Goal: Obtain resource: Download file/media

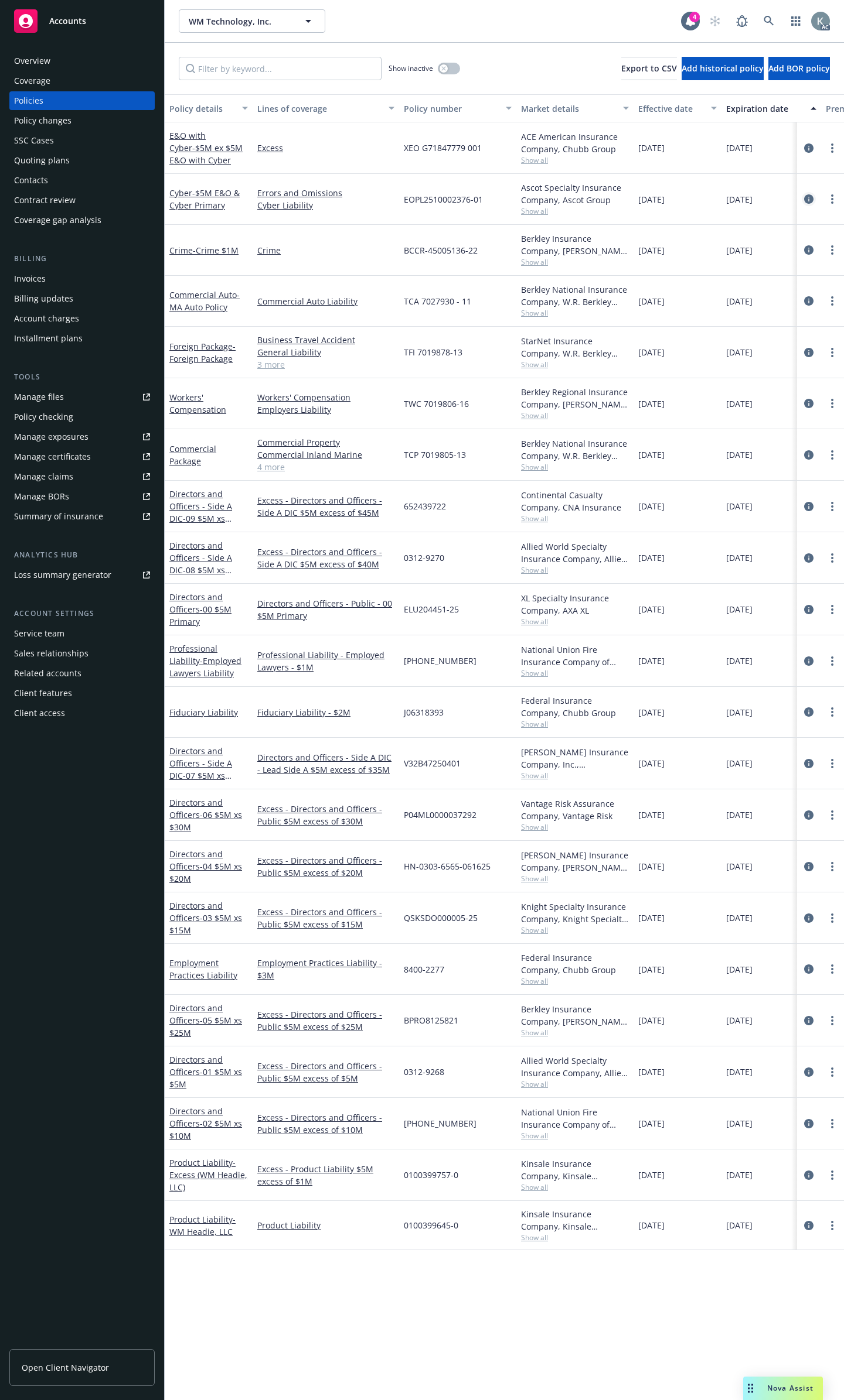
click at [810, 194] on icon "circleInformation" at bounding box center [807, 198] width 9 height 9
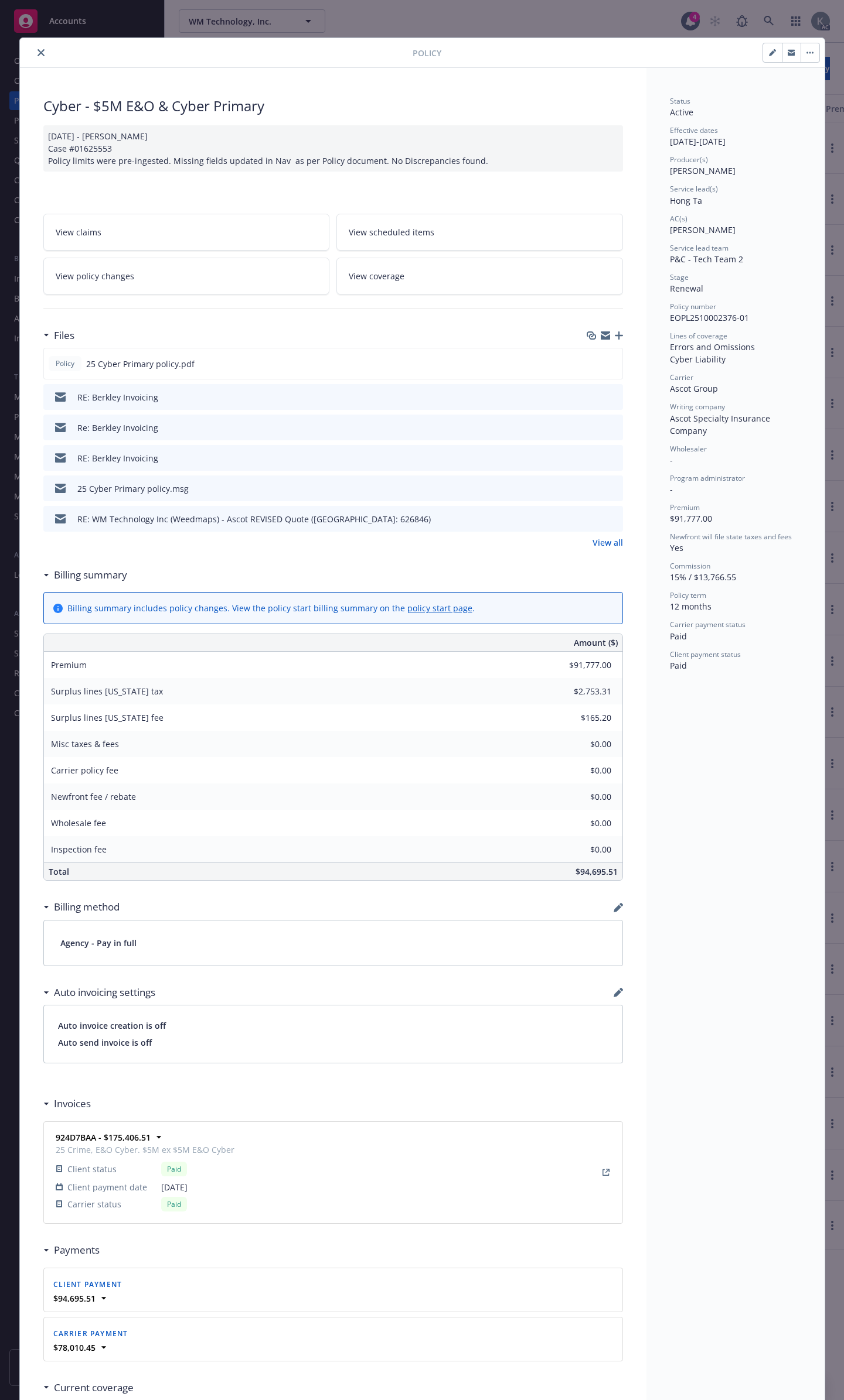
click at [38, 51] on button "close" at bounding box center [40, 52] width 14 height 14
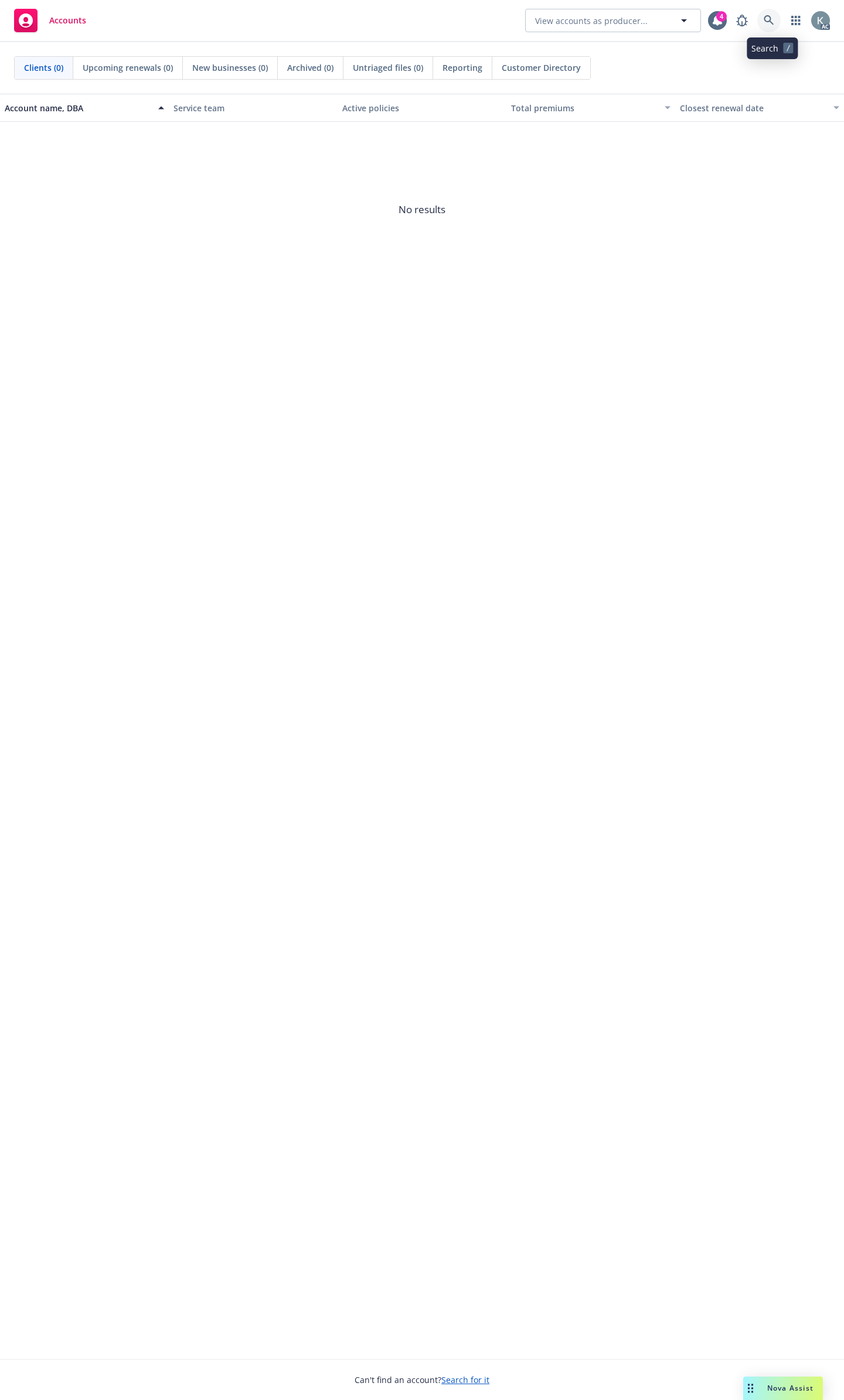
click at [773, 22] on icon at bounding box center [768, 20] width 10 height 10
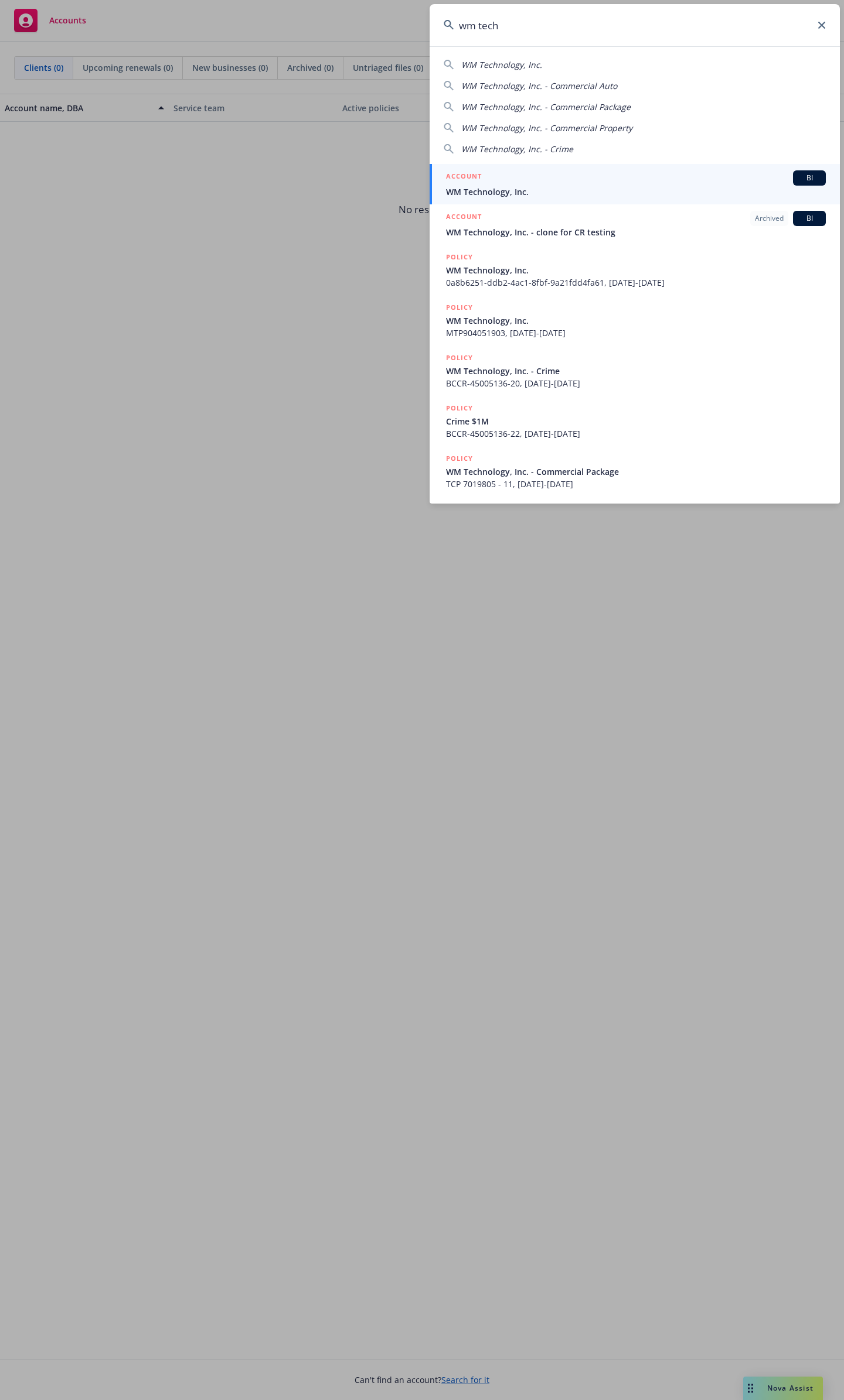
type input "wm tech"
click at [684, 184] on div "ACCOUNT BI" at bounding box center [636, 178] width 380 height 15
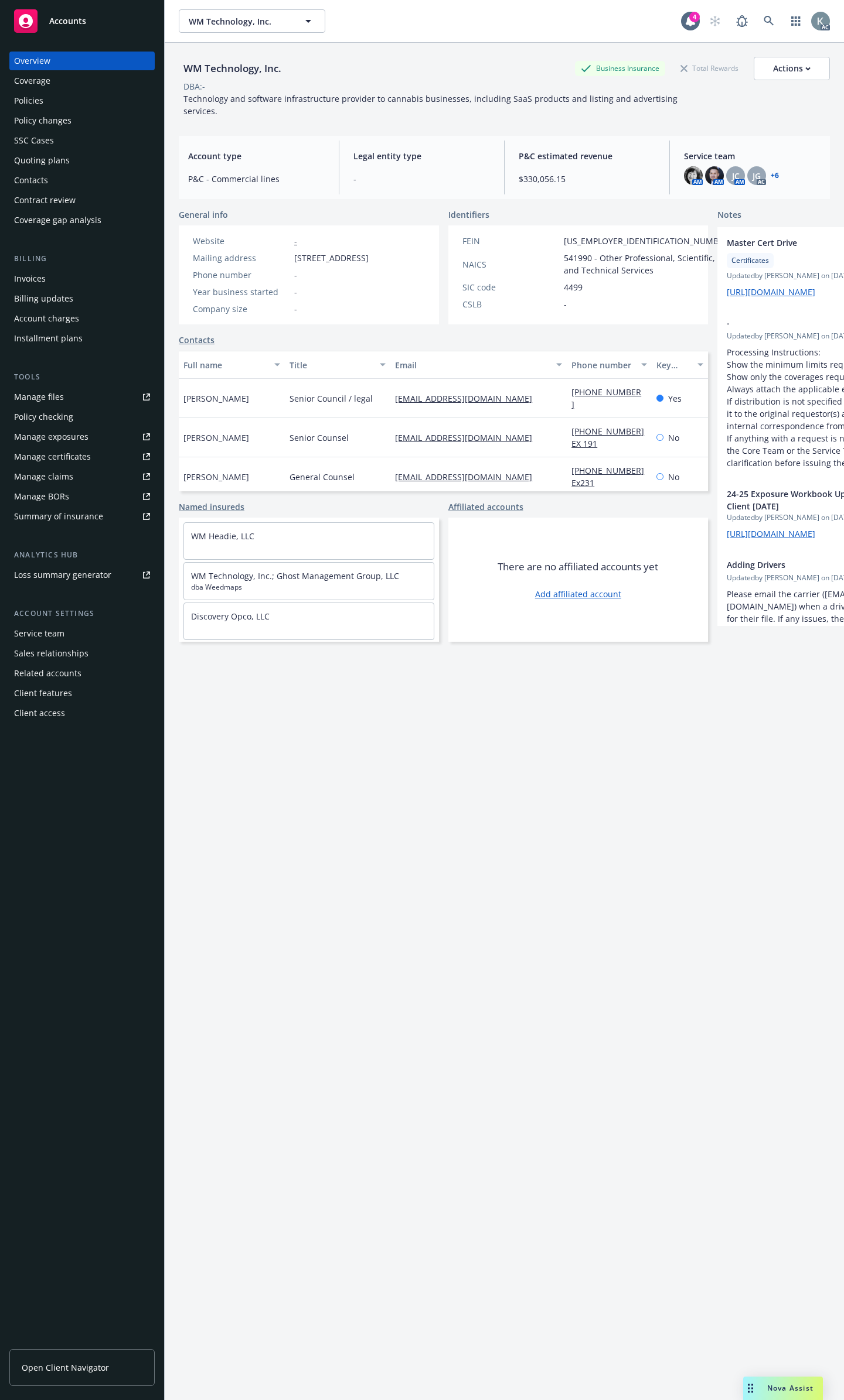
click at [38, 102] on div "Policies" at bounding box center [29, 101] width 30 height 19
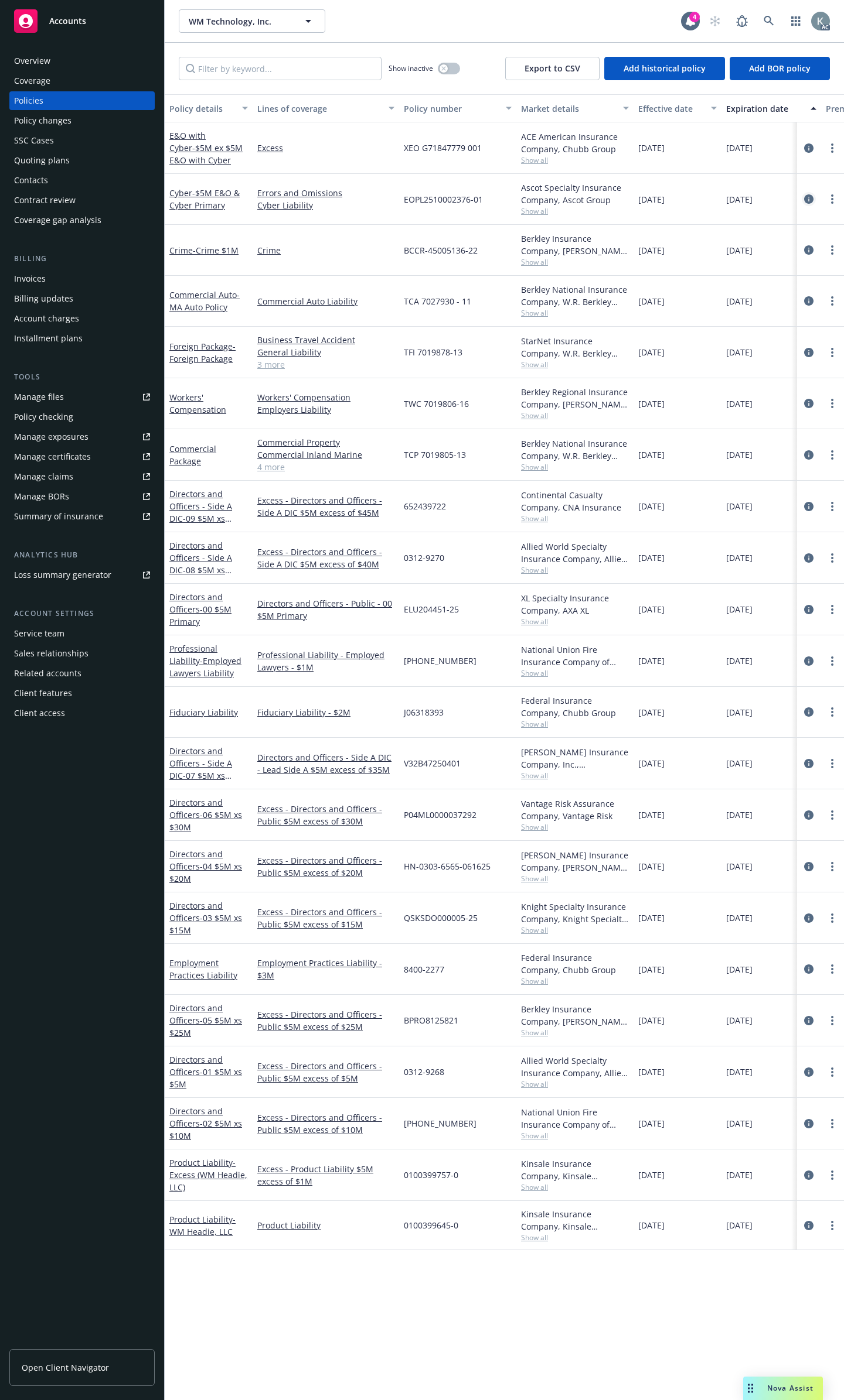
click at [806, 195] on icon "circleInformation" at bounding box center [807, 198] width 9 height 9
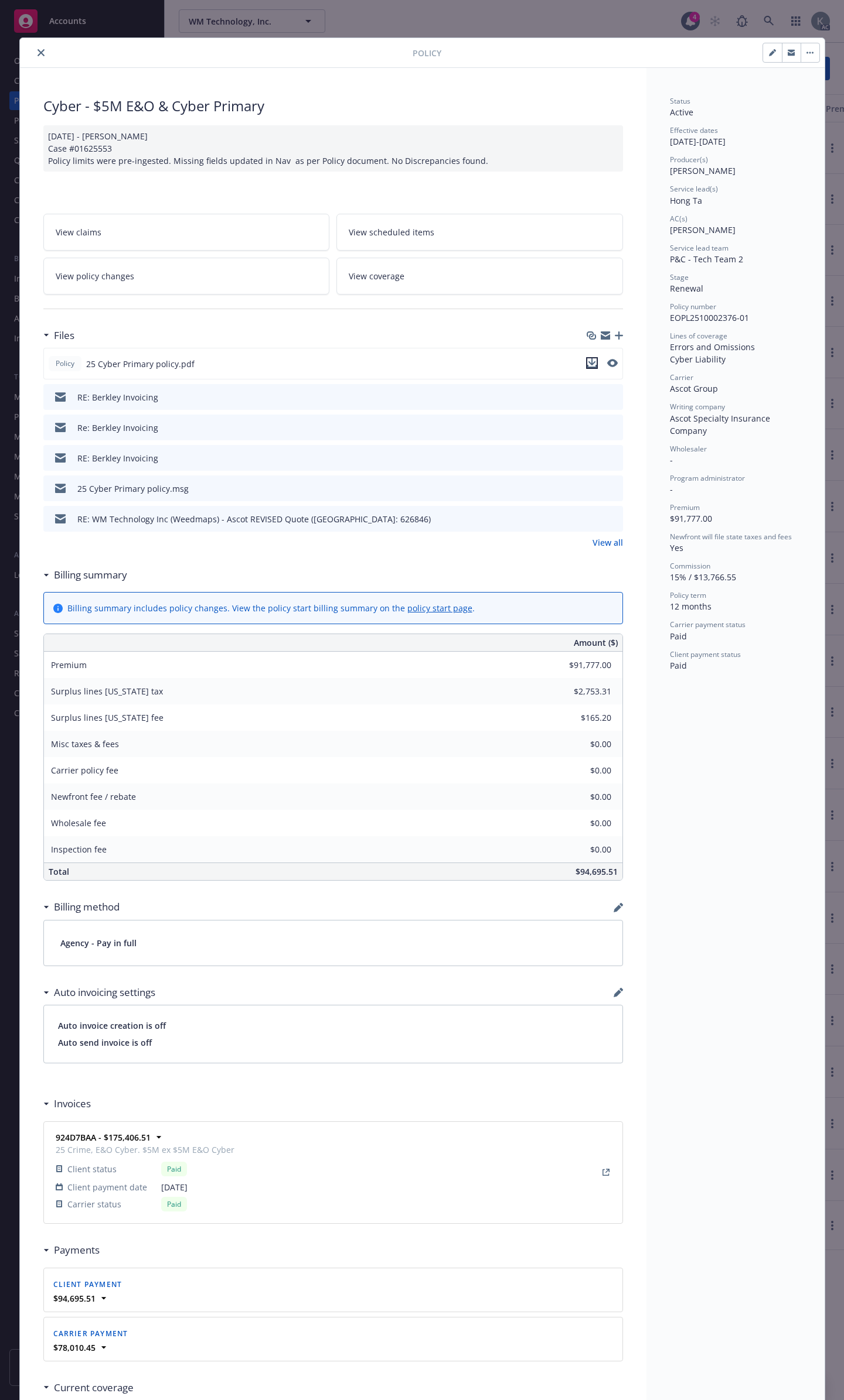
click at [591, 358] on icon "download file" at bounding box center [591, 362] width 9 height 9
click at [38, 51] on icon "close" at bounding box center [40, 52] width 7 height 7
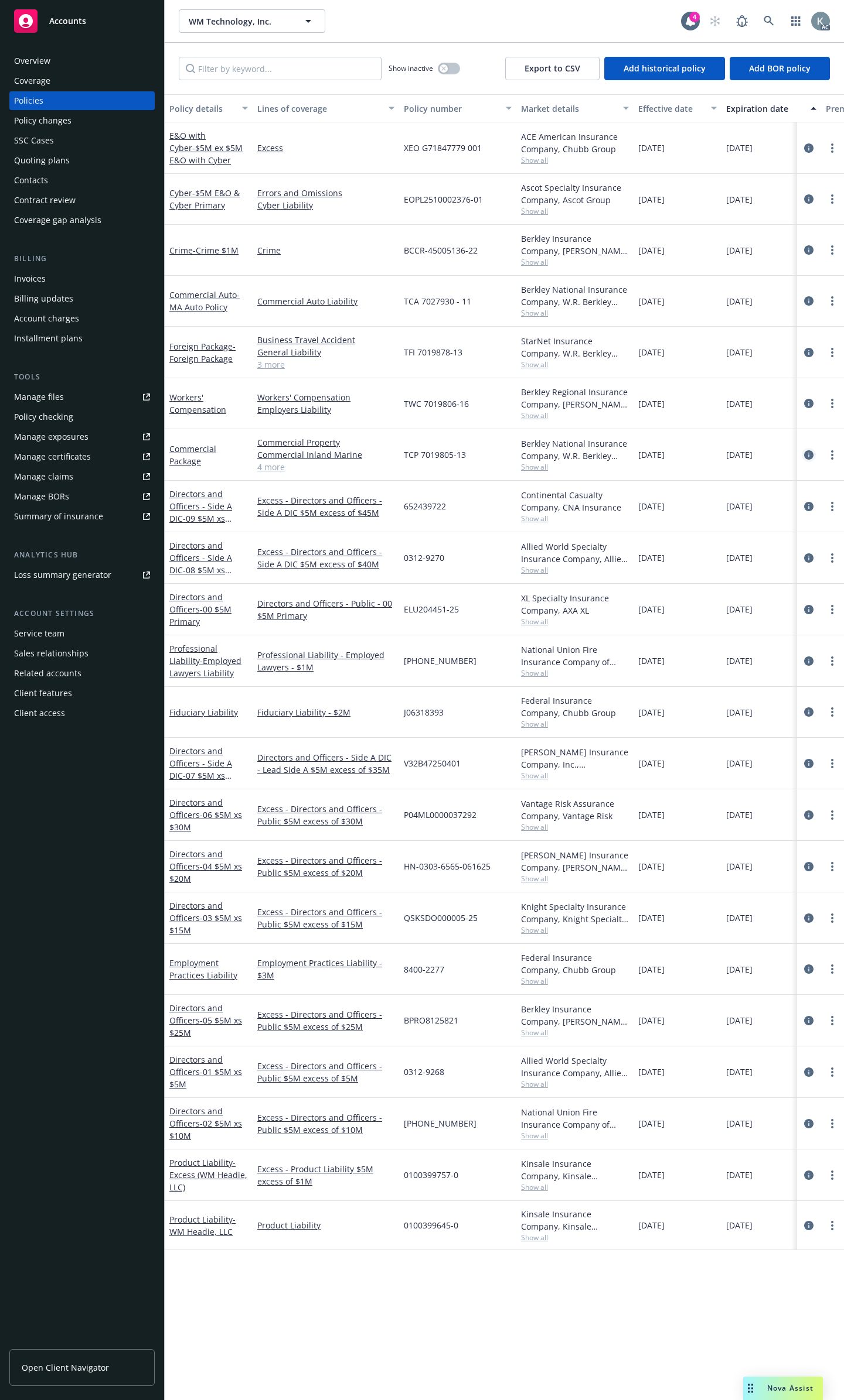
click at [809, 450] on icon "circleInformation" at bounding box center [807, 454] width 9 height 9
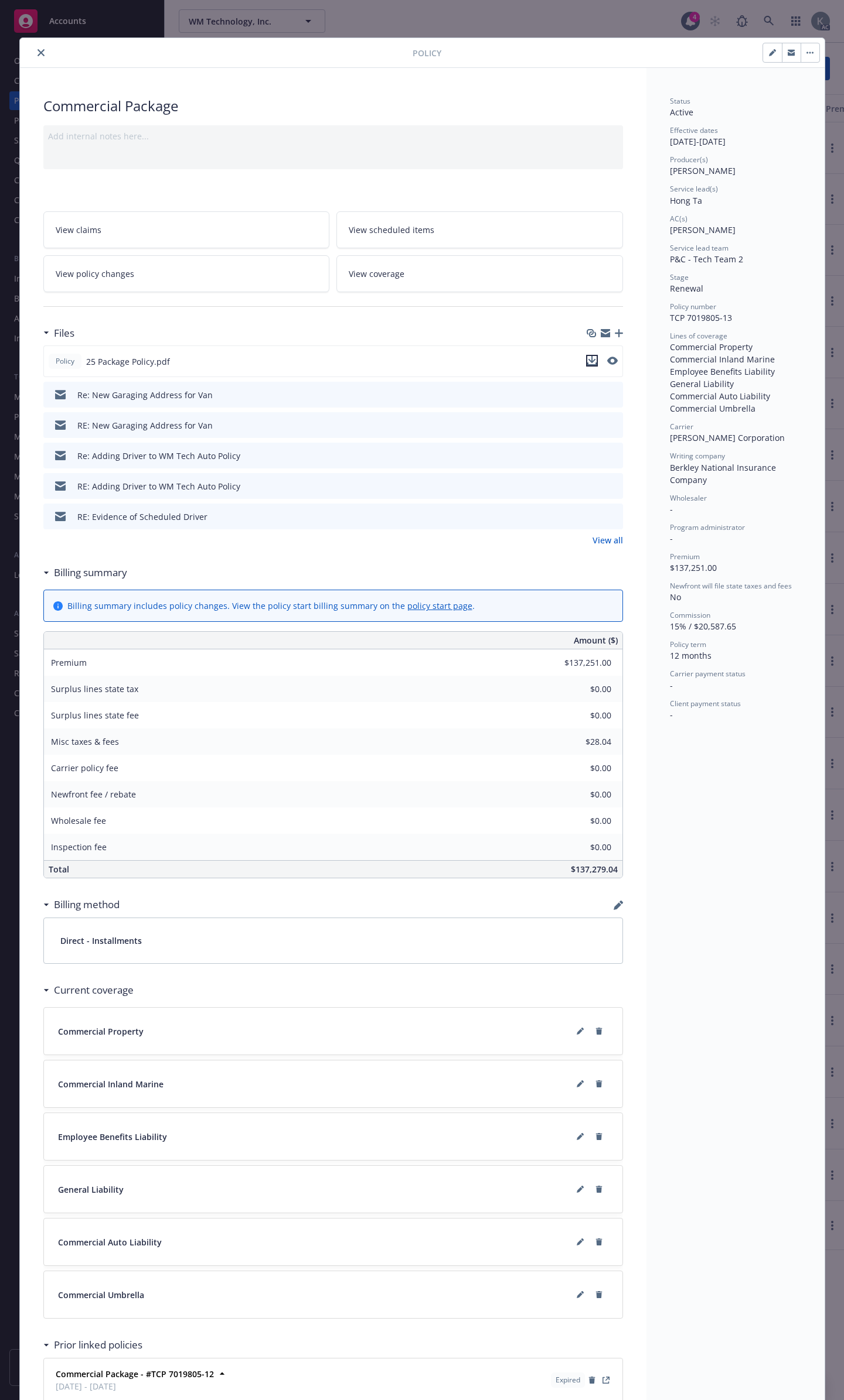
click at [590, 356] on icon "download file" at bounding box center [591, 360] width 9 height 9
click at [38, 49] on icon "close" at bounding box center [40, 52] width 7 height 7
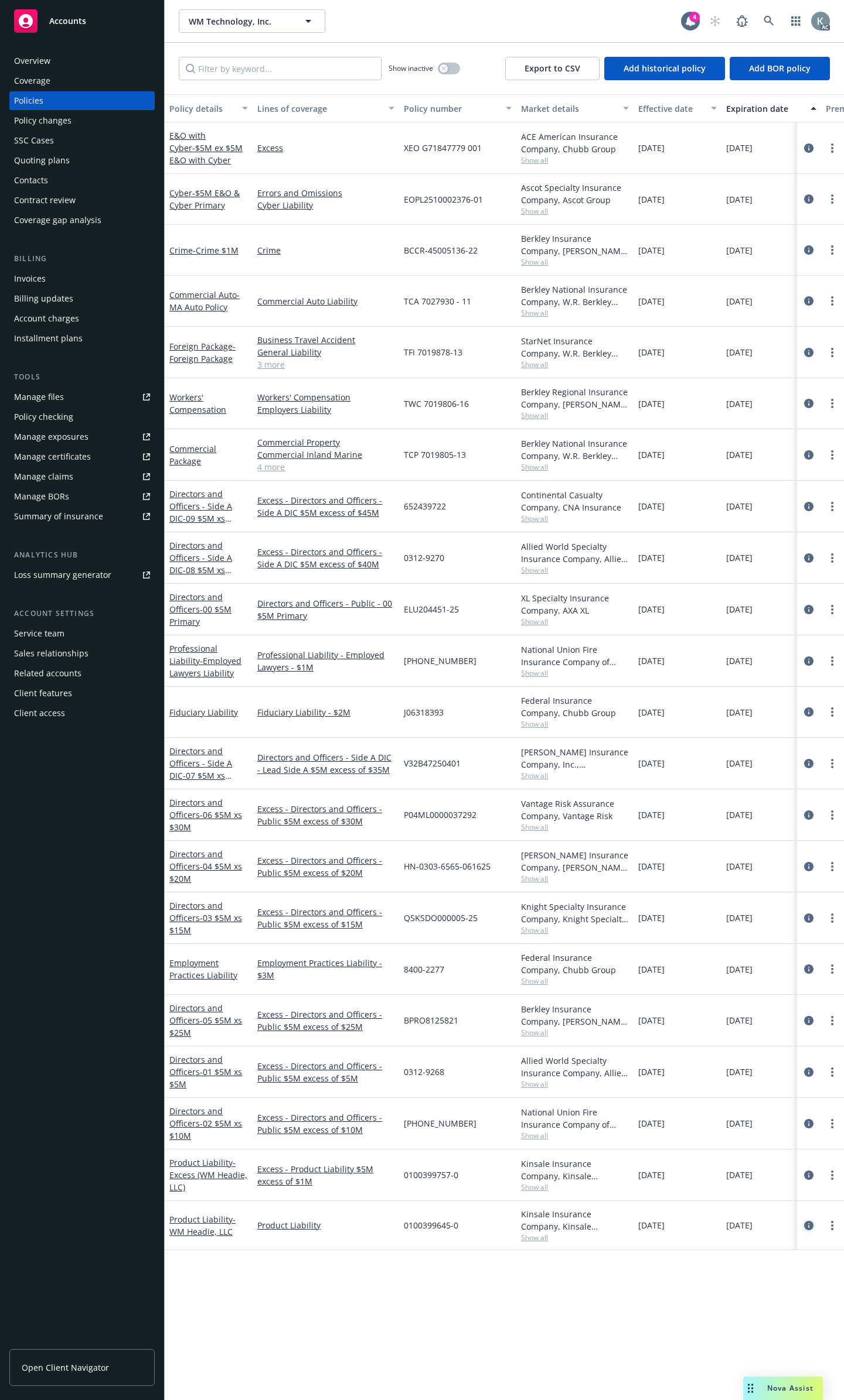
click at [809, 1220] on icon "circleInformation" at bounding box center [807, 1224] width 9 height 9
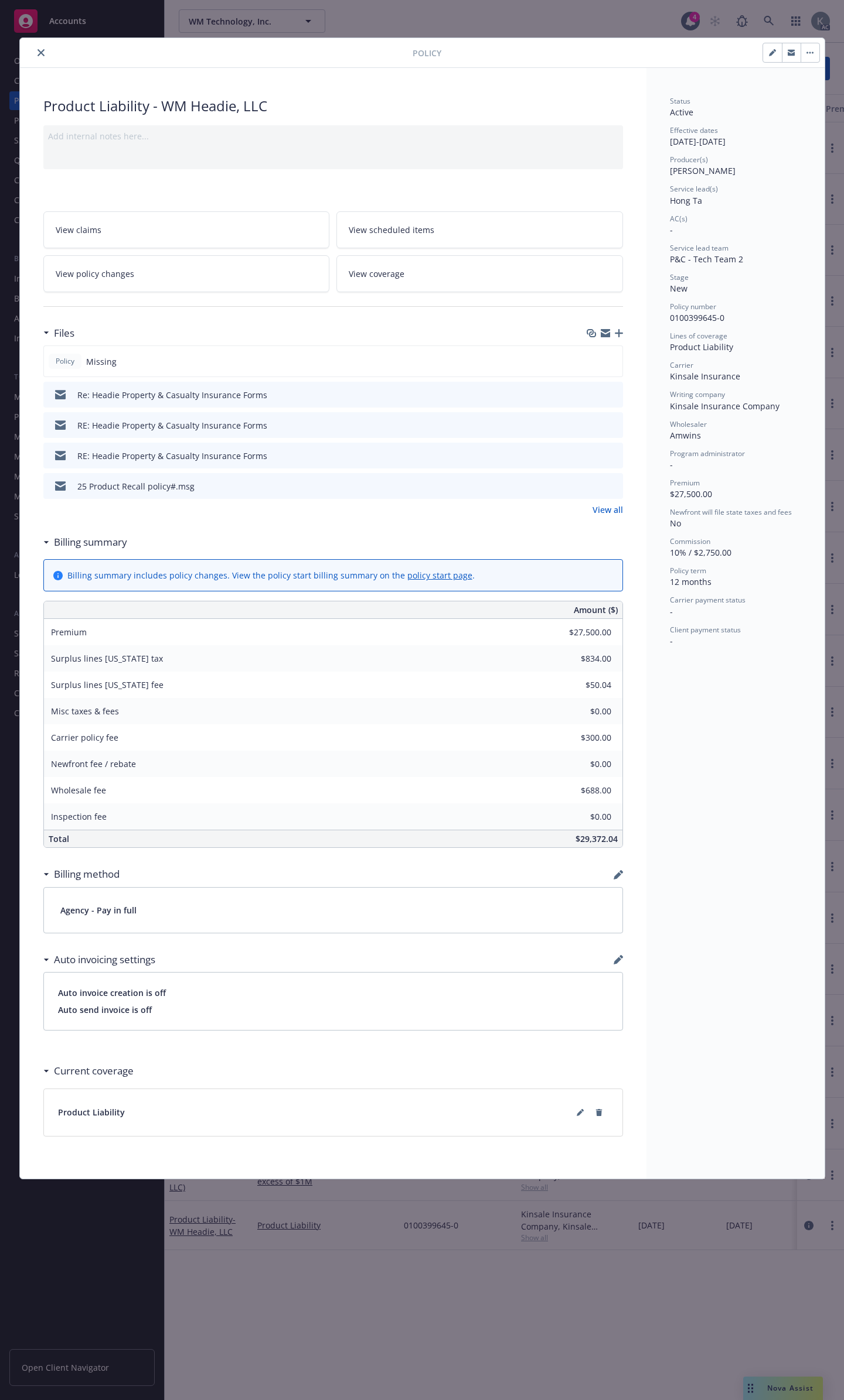
click at [41, 59] on div "Policy" at bounding box center [422, 53] width 805 height 30
click at [39, 58] on button "close" at bounding box center [40, 52] width 14 height 14
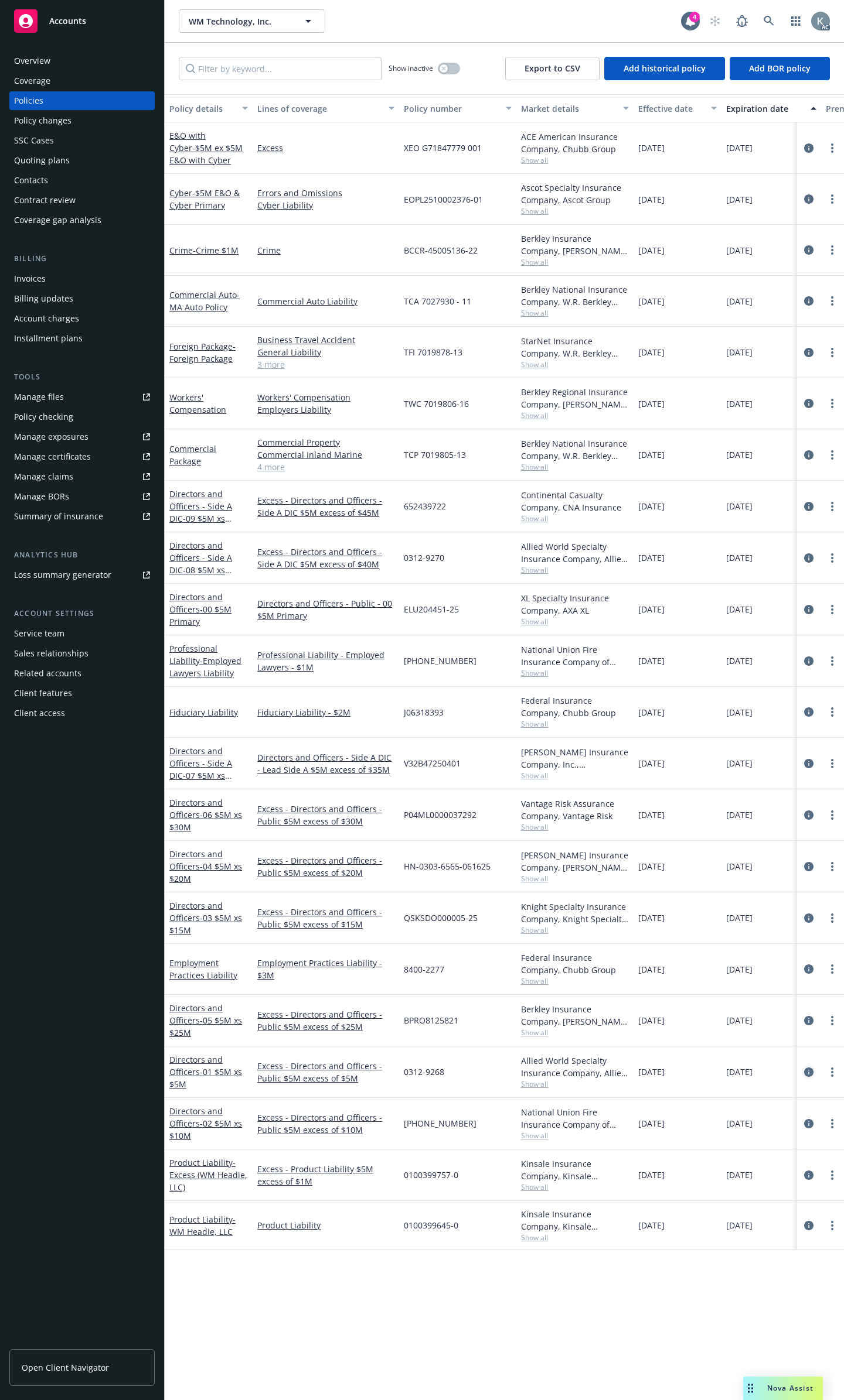
click at [808, 1068] on icon "circleInformation" at bounding box center [807, 1071] width 9 height 9
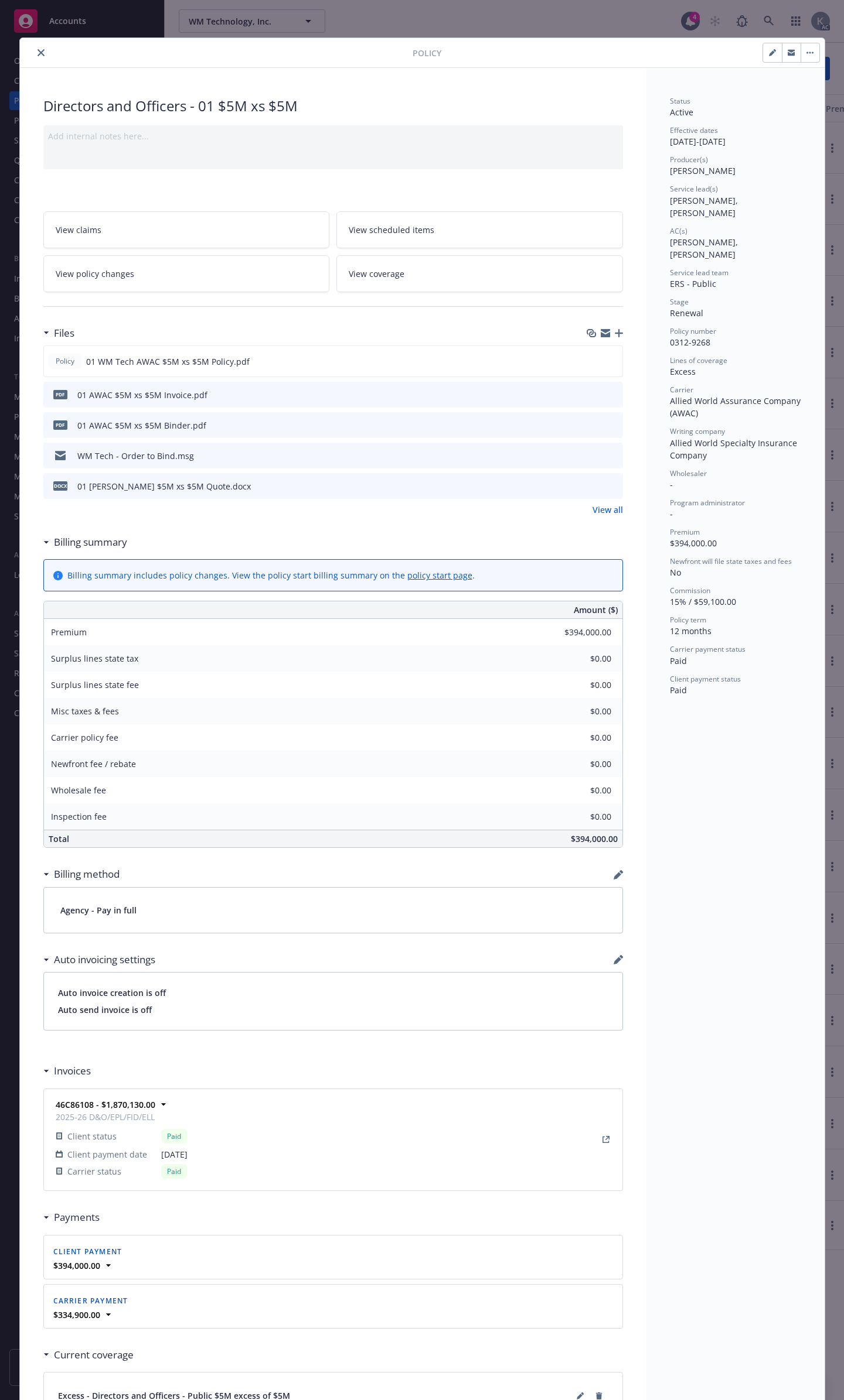
click at [28, 60] on div "Policy" at bounding box center [422, 53] width 805 height 30
click at [38, 53] on icon "close" at bounding box center [40, 52] width 7 height 7
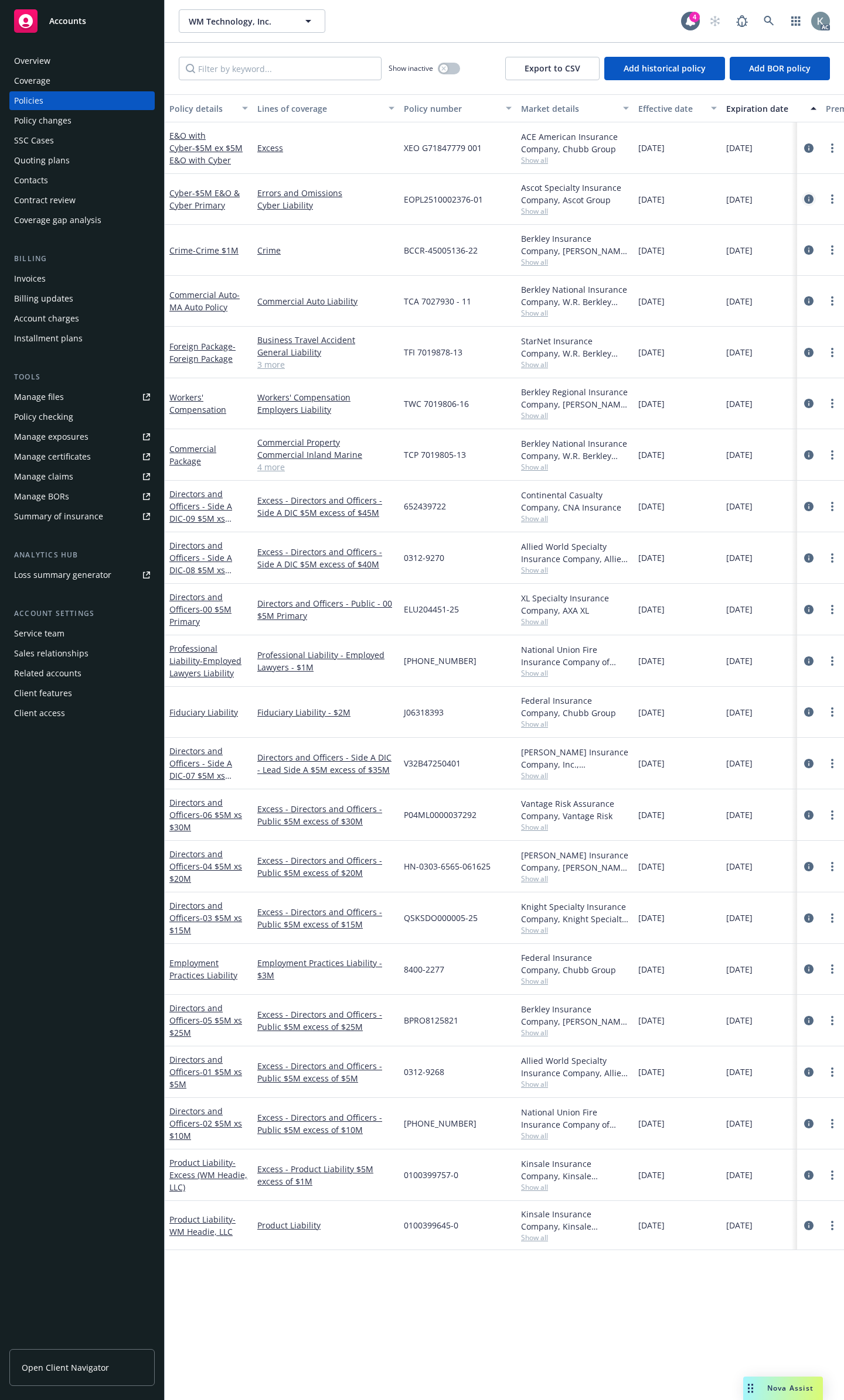
click at [810, 194] on icon "circleInformation" at bounding box center [807, 198] width 9 height 9
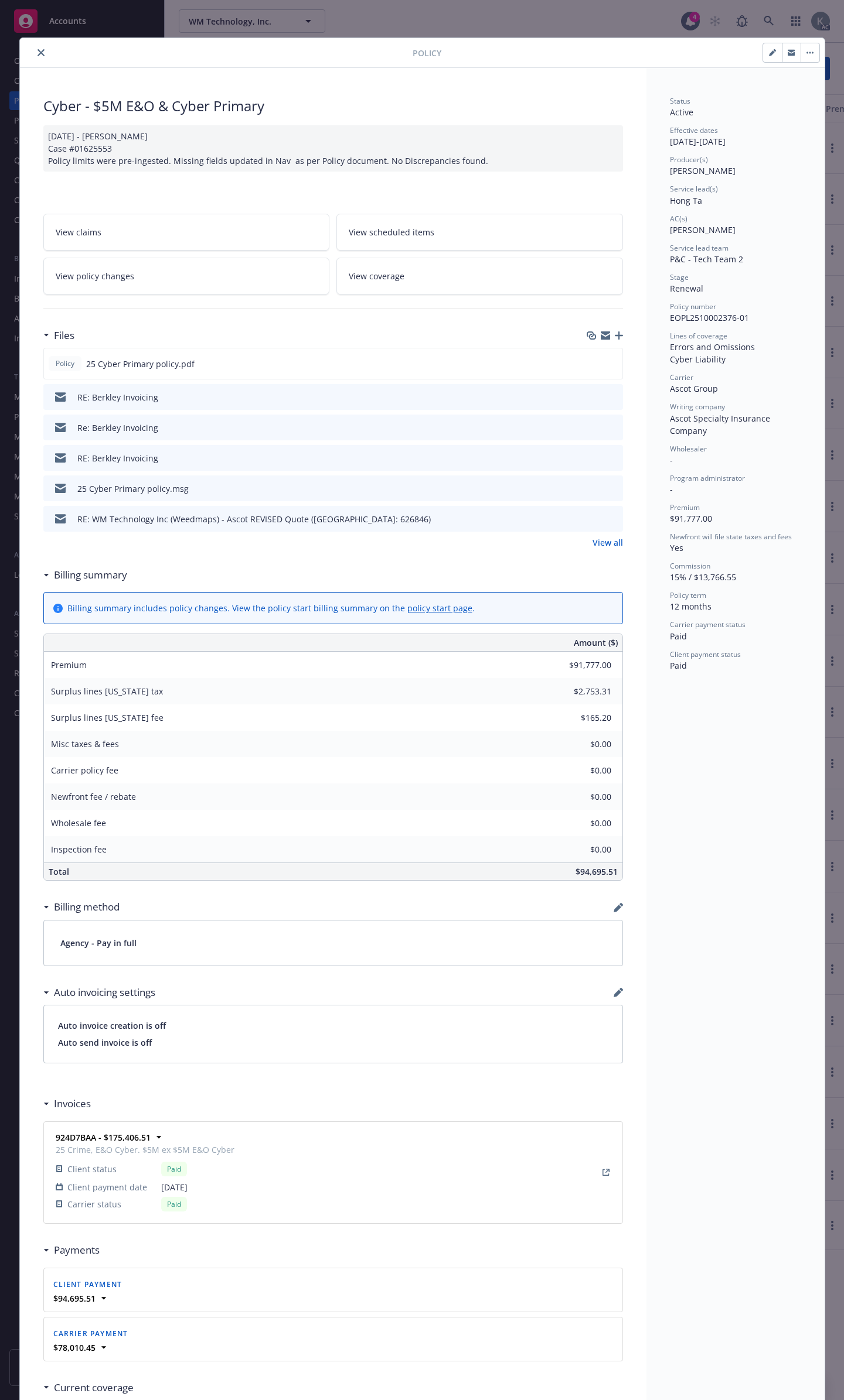
scroll to position [36, 0]
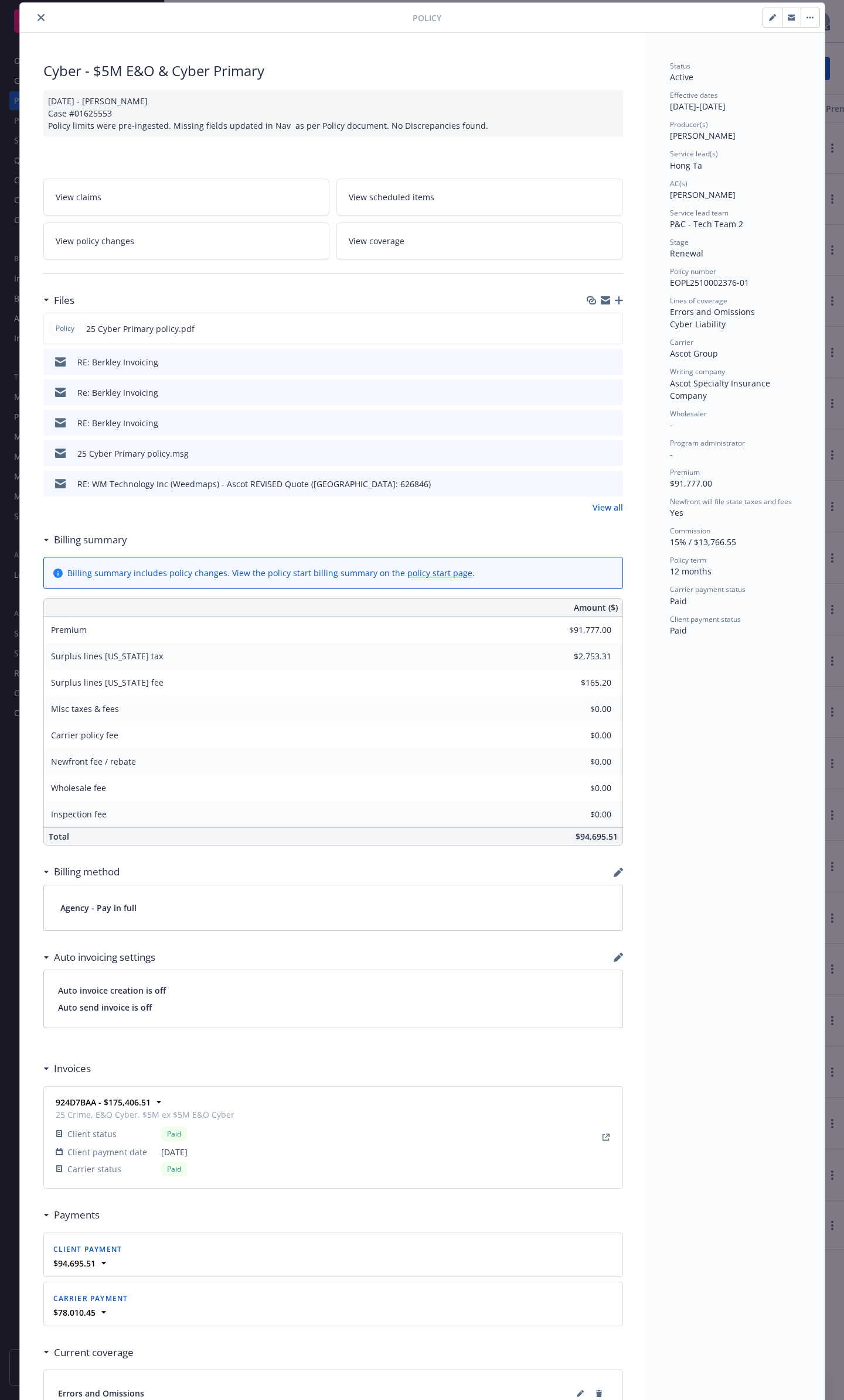
click at [38, 14] on icon "close" at bounding box center [40, 17] width 7 height 7
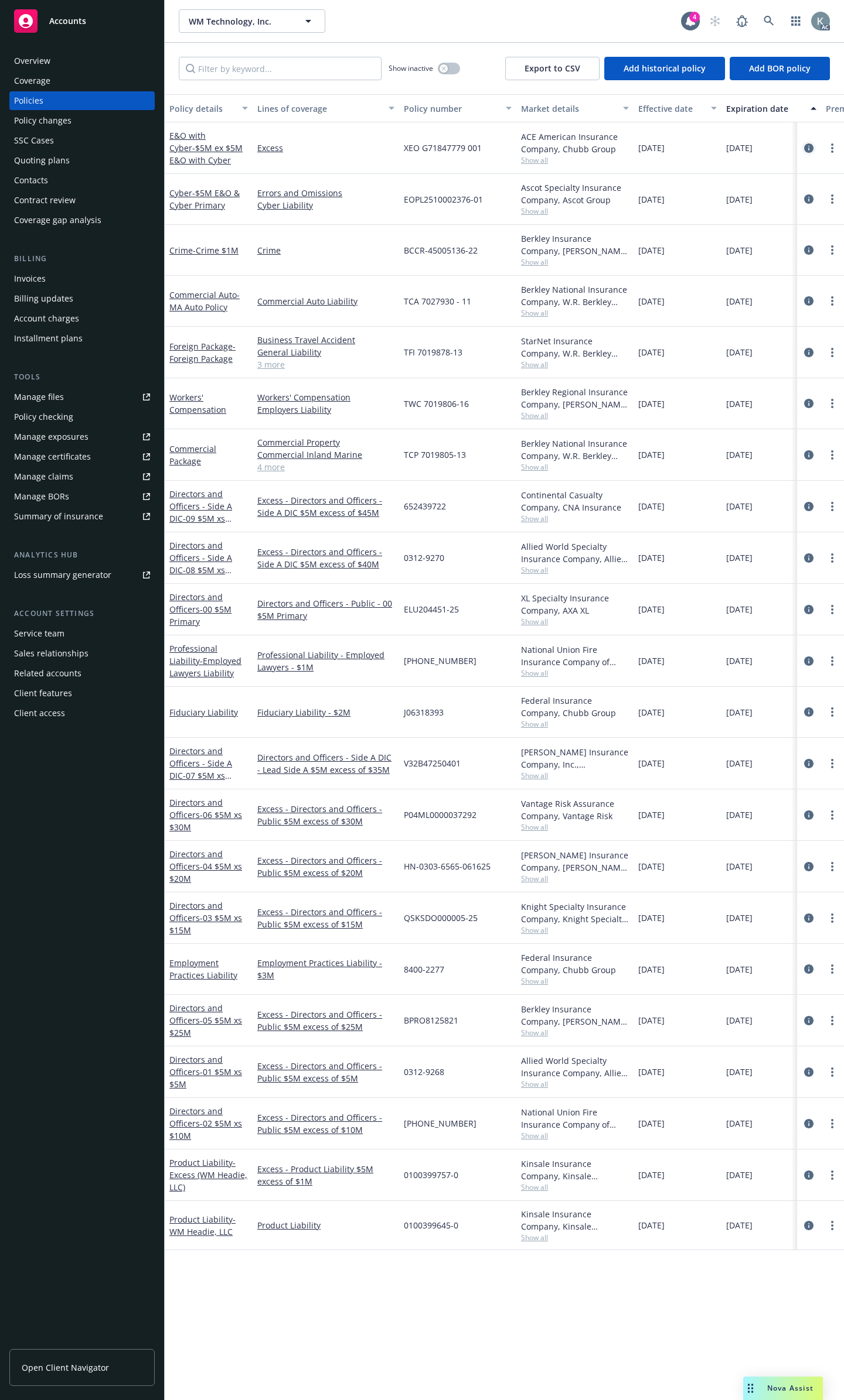
click at [810, 143] on icon "circleInformation" at bounding box center [807, 147] width 9 height 9
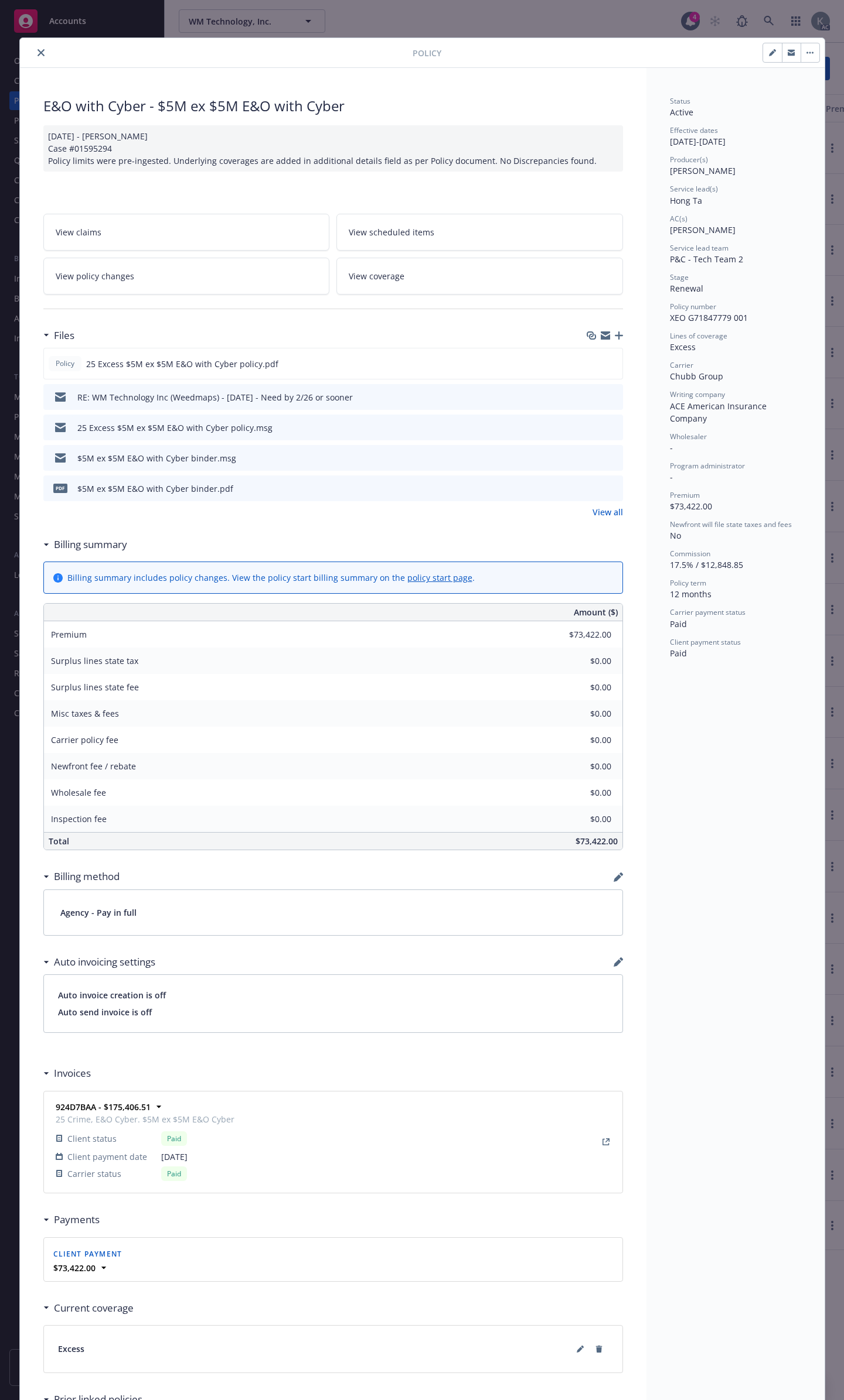
click at [36, 57] on button "close" at bounding box center [40, 52] width 14 height 14
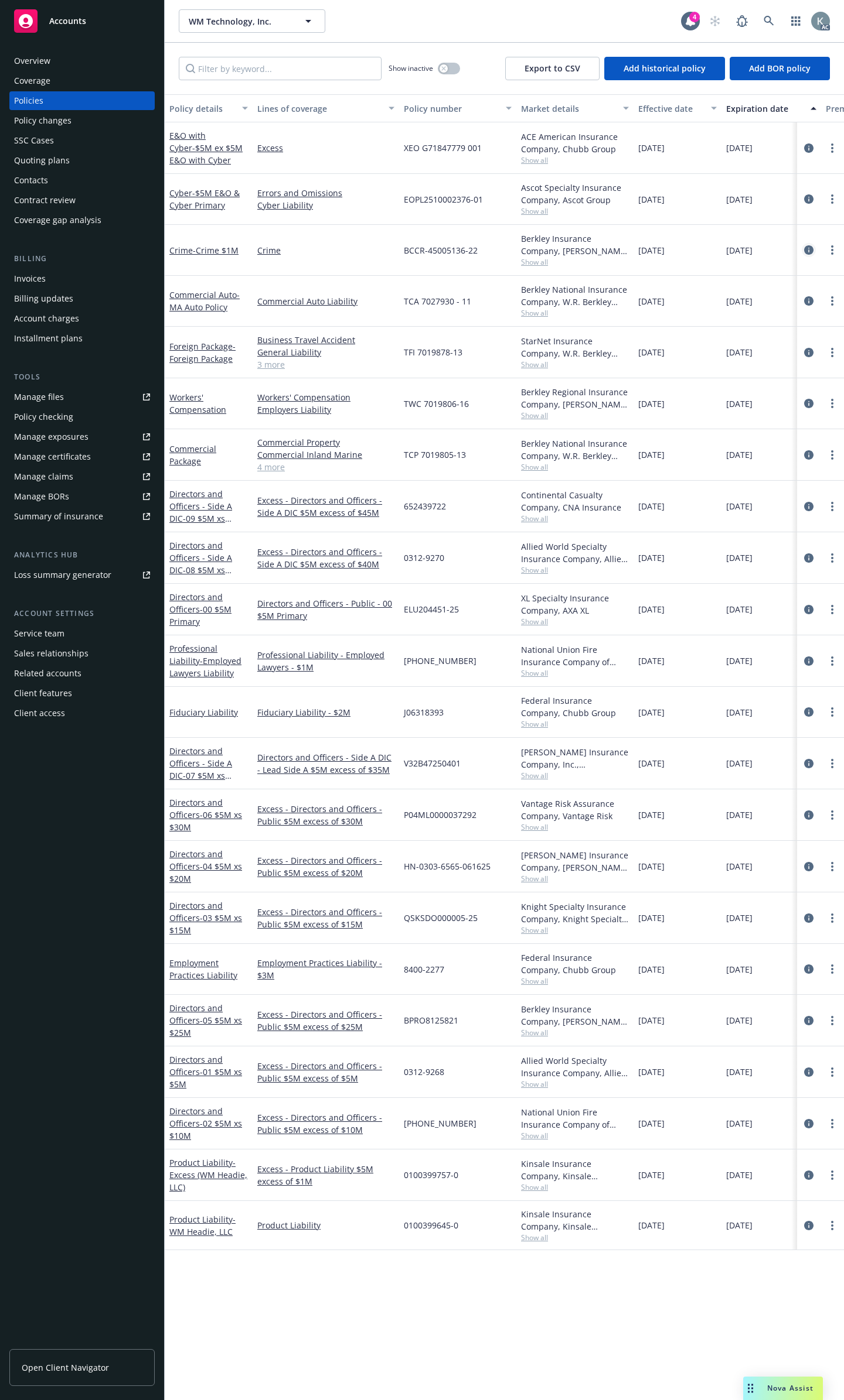
click at [809, 246] on icon "circleInformation" at bounding box center [807, 250] width 9 height 9
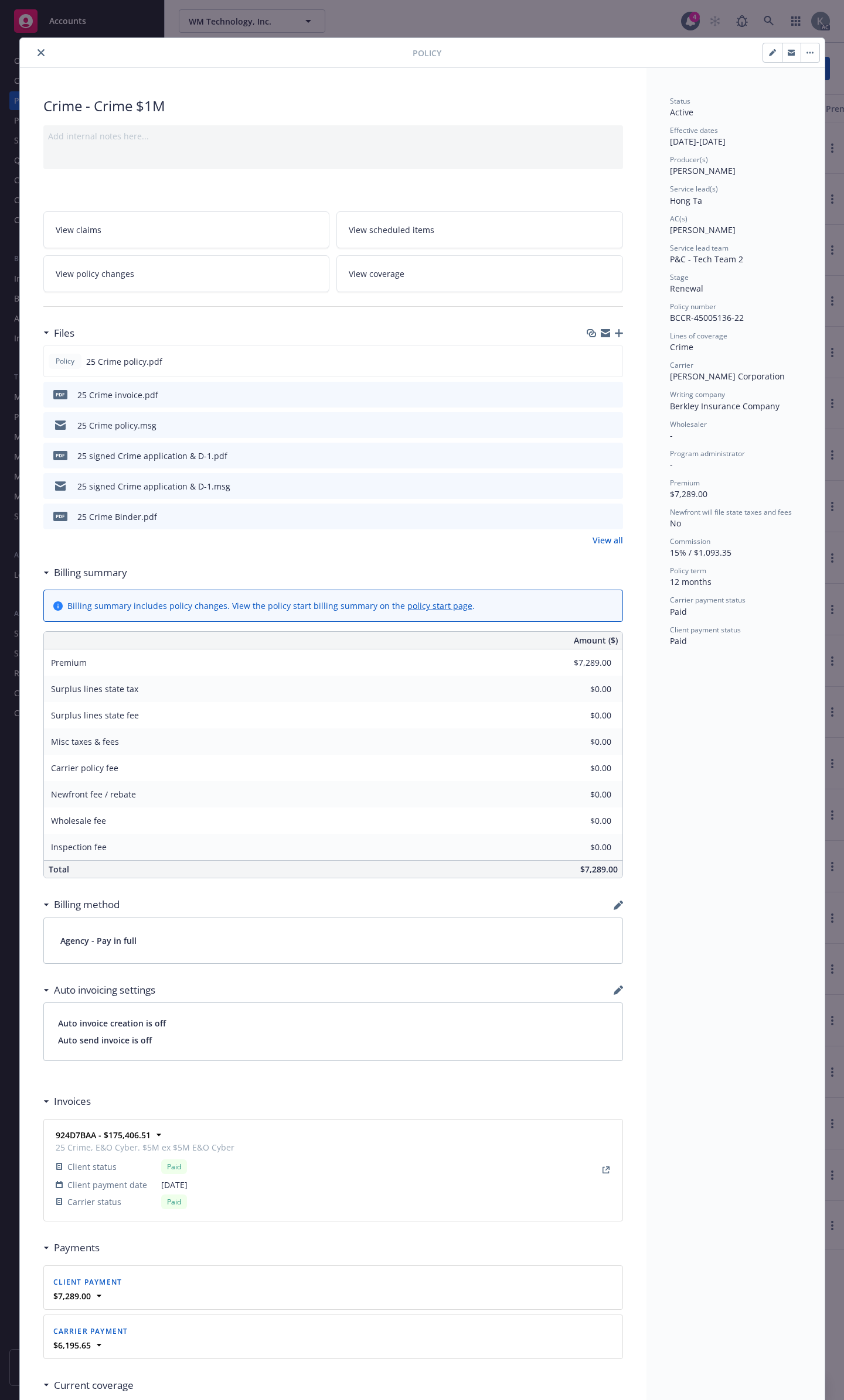
click at [41, 49] on div at bounding box center [218, 52] width 388 height 14
click at [40, 51] on button "close" at bounding box center [40, 52] width 14 height 14
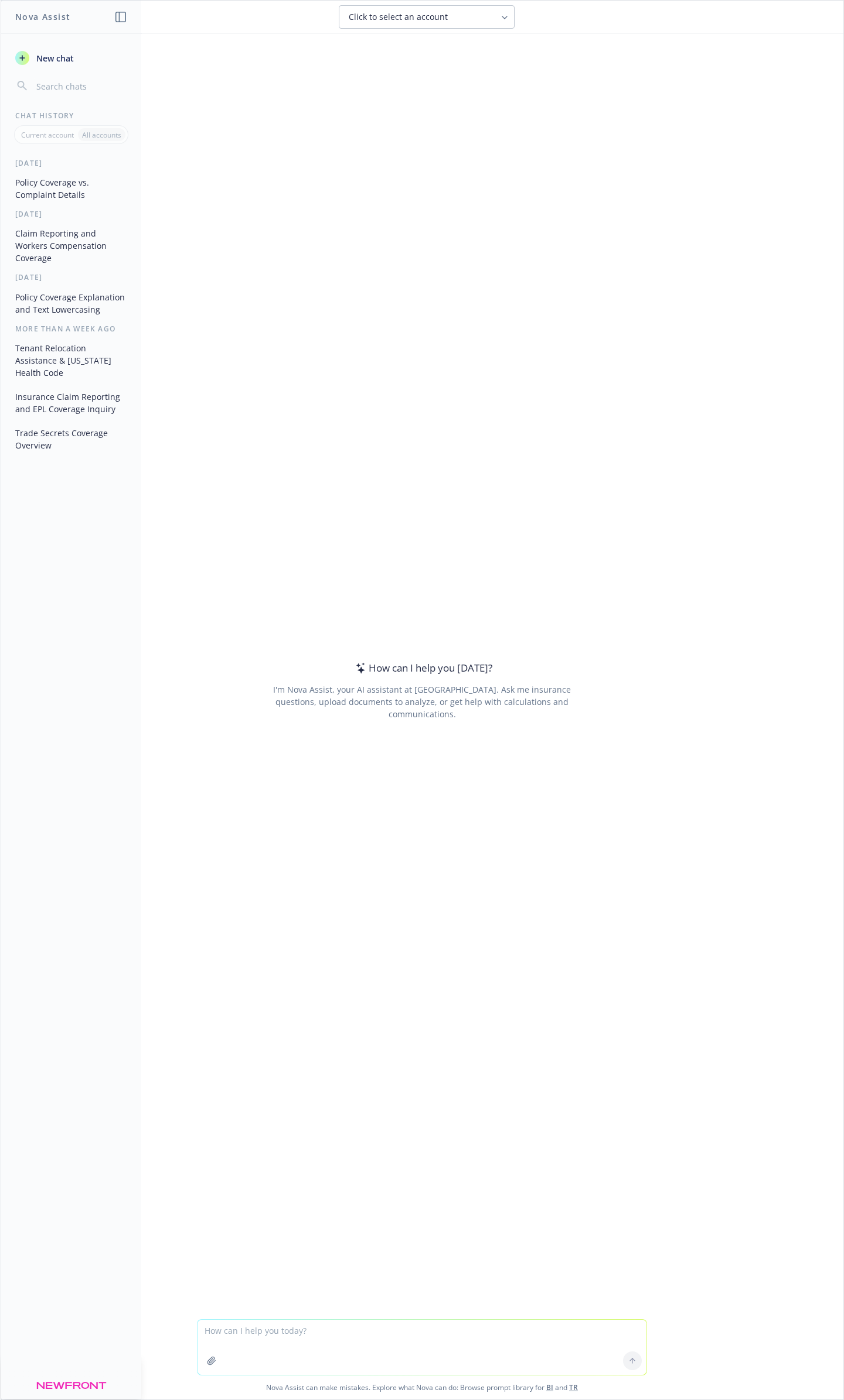
click at [221, 1364] on button "button" at bounding box center [211, 1361] width 19 height 19
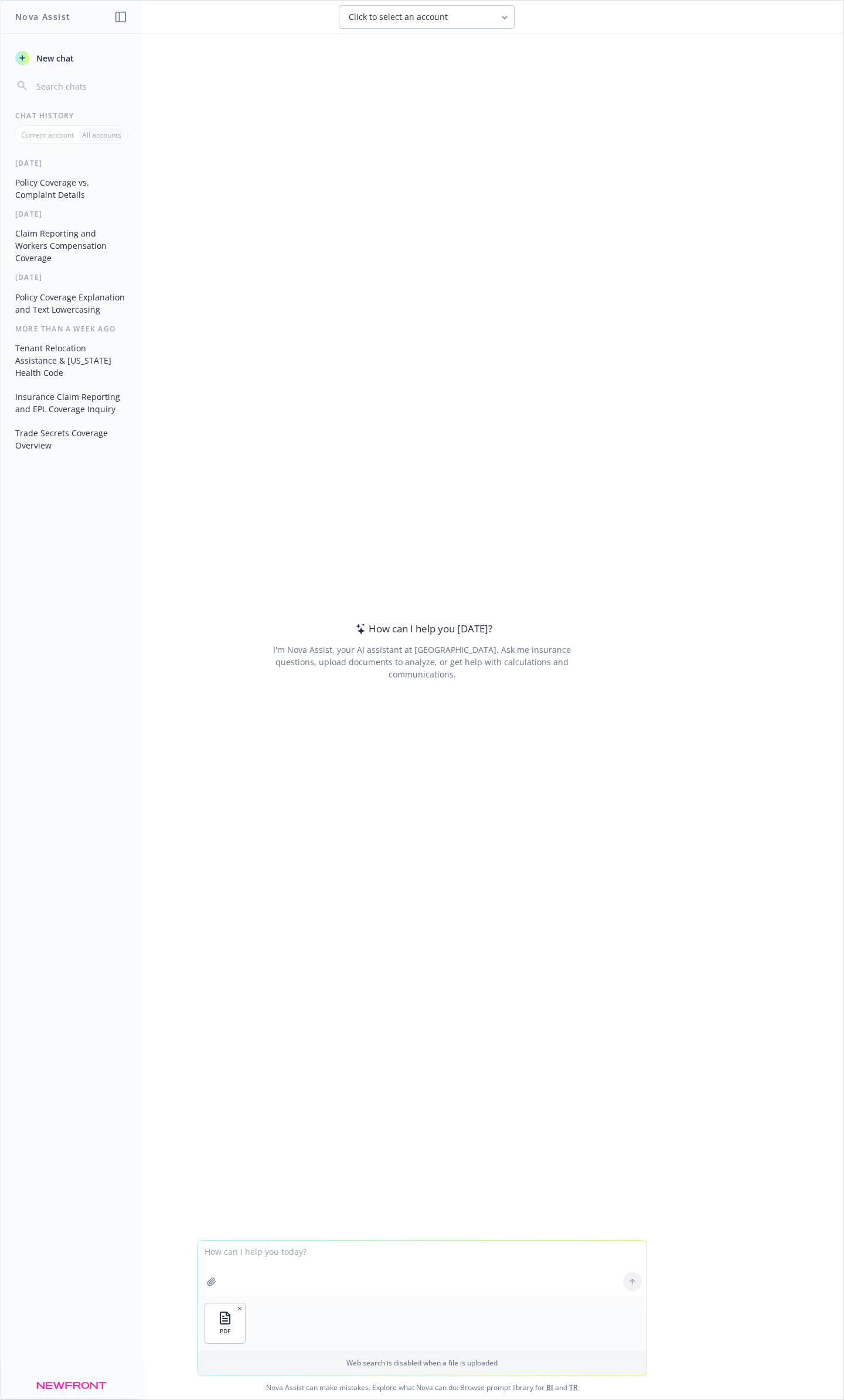
click at [216, 1287] on icon "button" at bounding box center [211, 1281] width 9 height 9
click at [337, 1255] on textarea at bounding box center [422, 1269] width 449 height 55
type textarea "Coverage potential based on the attached policies for the attached complaint"
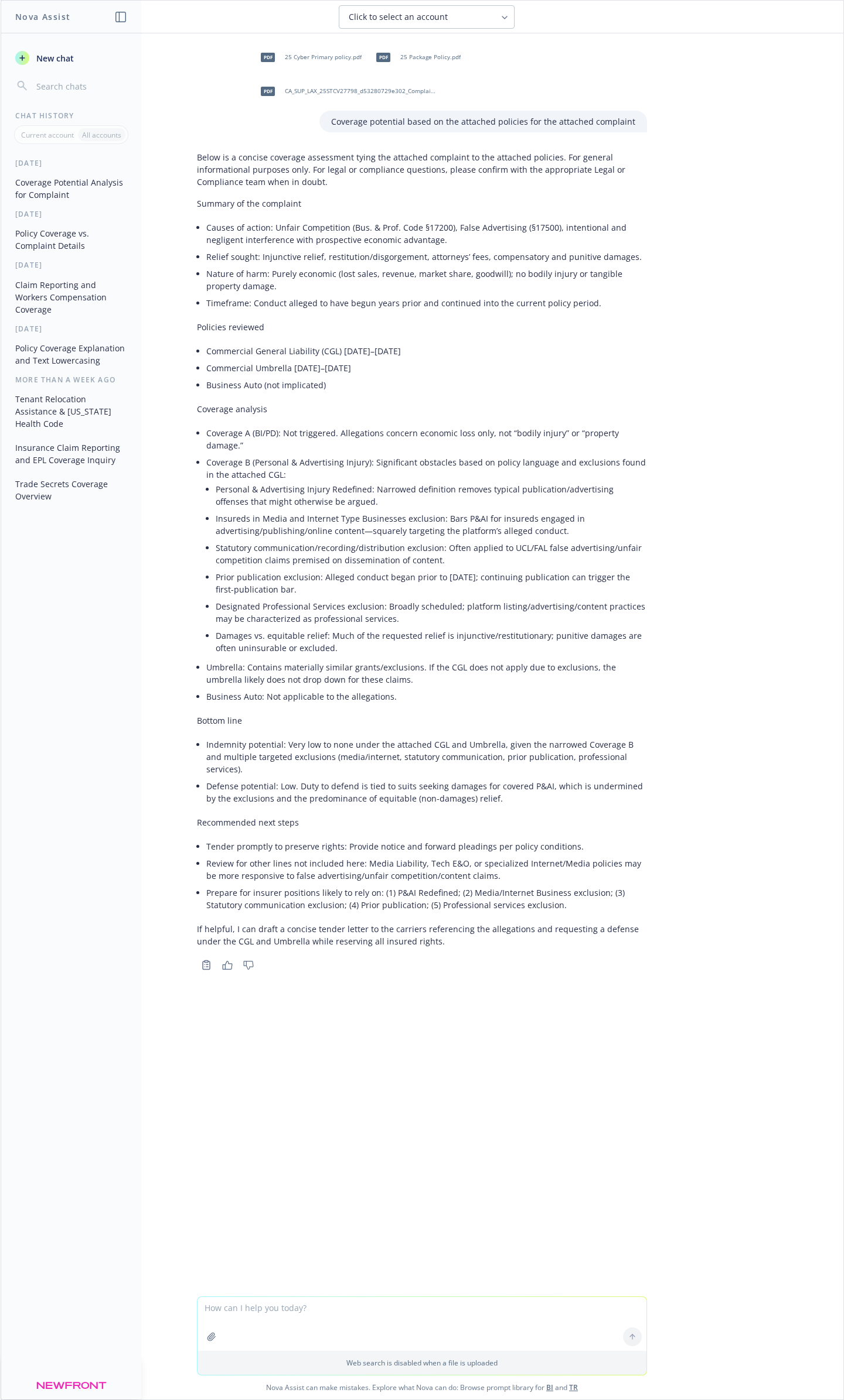
click at [215, 1335] on icon "button" at bounding box center [211, 1337] width 8 height 8
click at [444, 1257] on textarea at bounding box center [422, 1269] width 449 height 54
type textarea "review complaint against attached cyber policy"
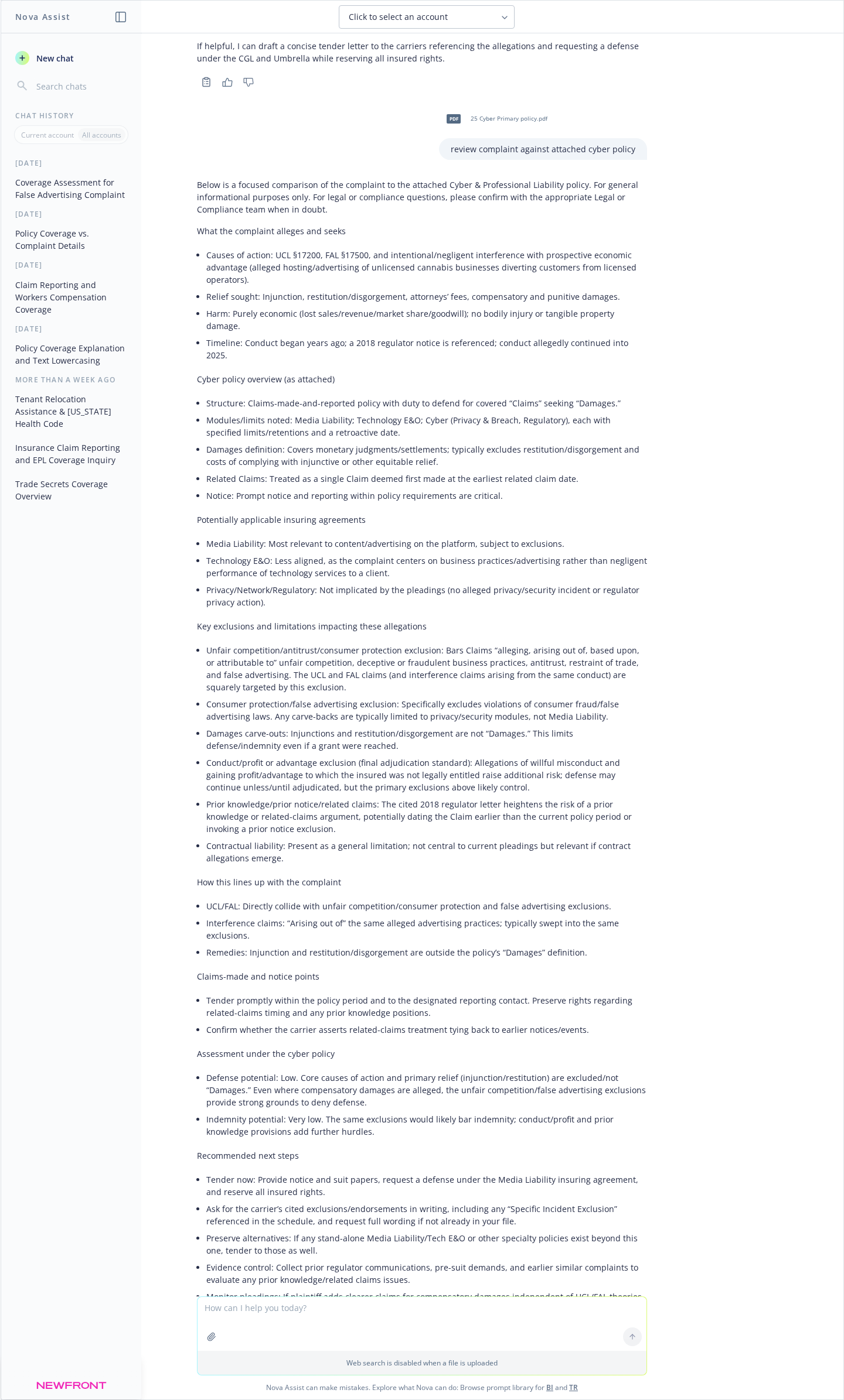
scroll to position [884, 0]
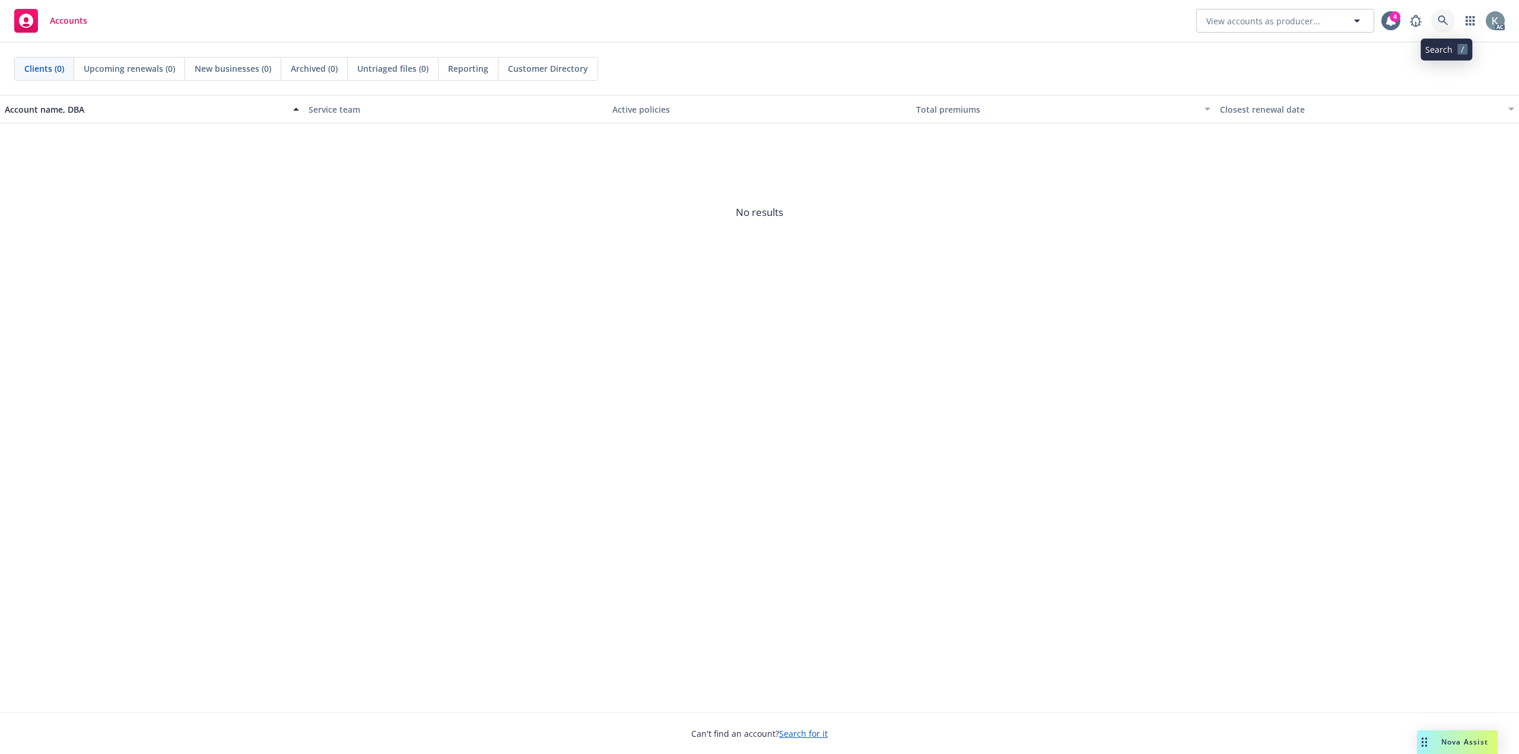
click at [1443, 15] on icon at bounding box center [1443, 20] width 11 height 11
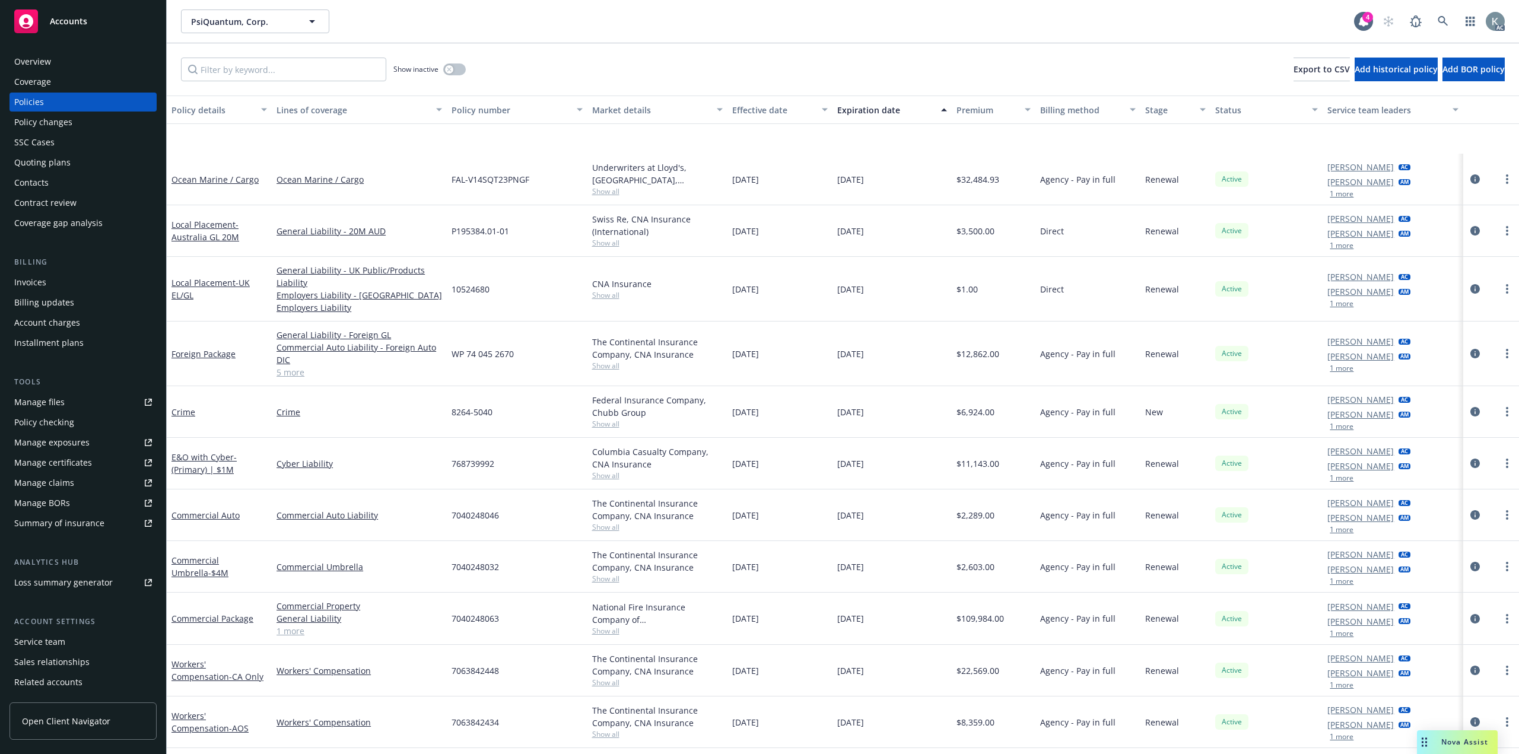
scroll to position [177, 0]
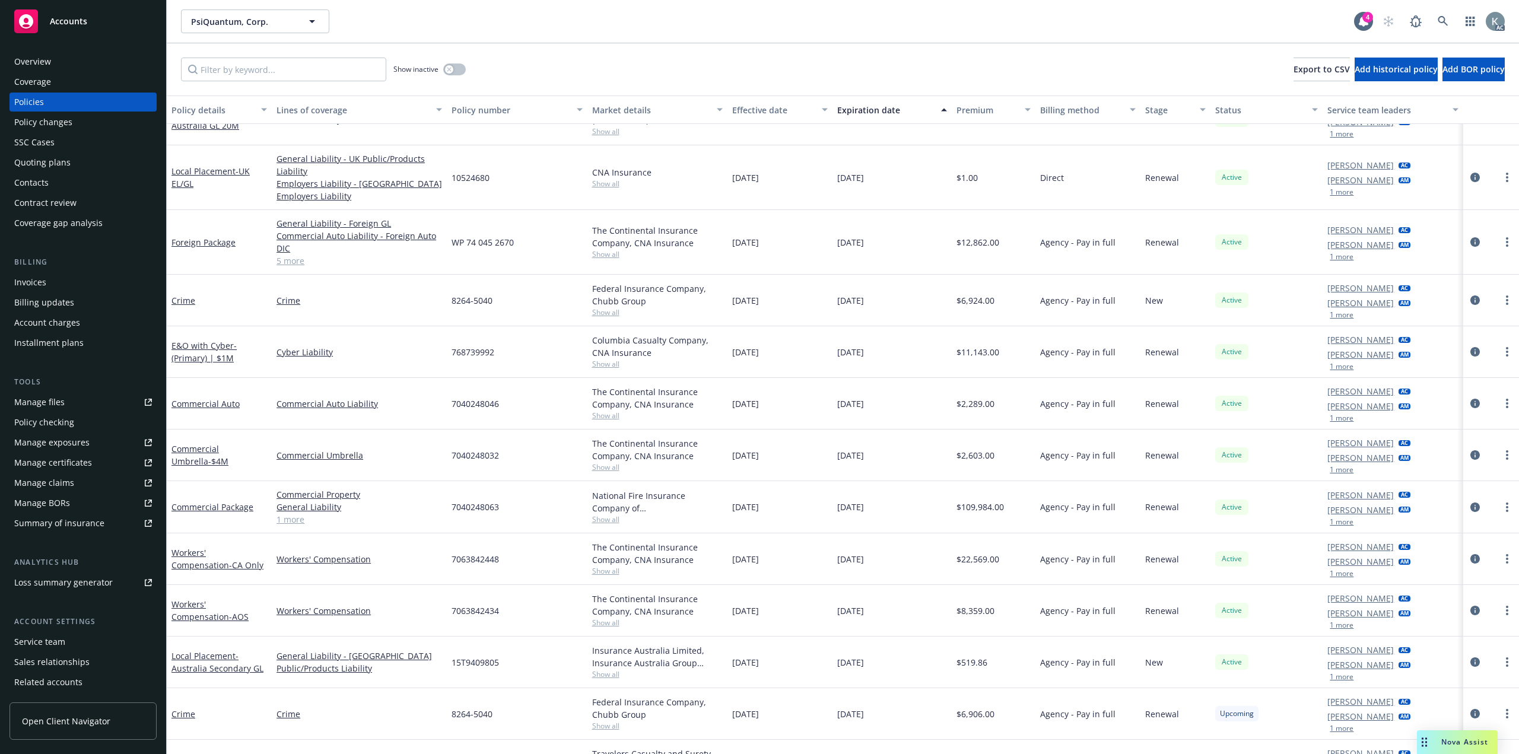
click at [302, 255] on link "5 more" at bounding box center [360, 261] width 166 height 12
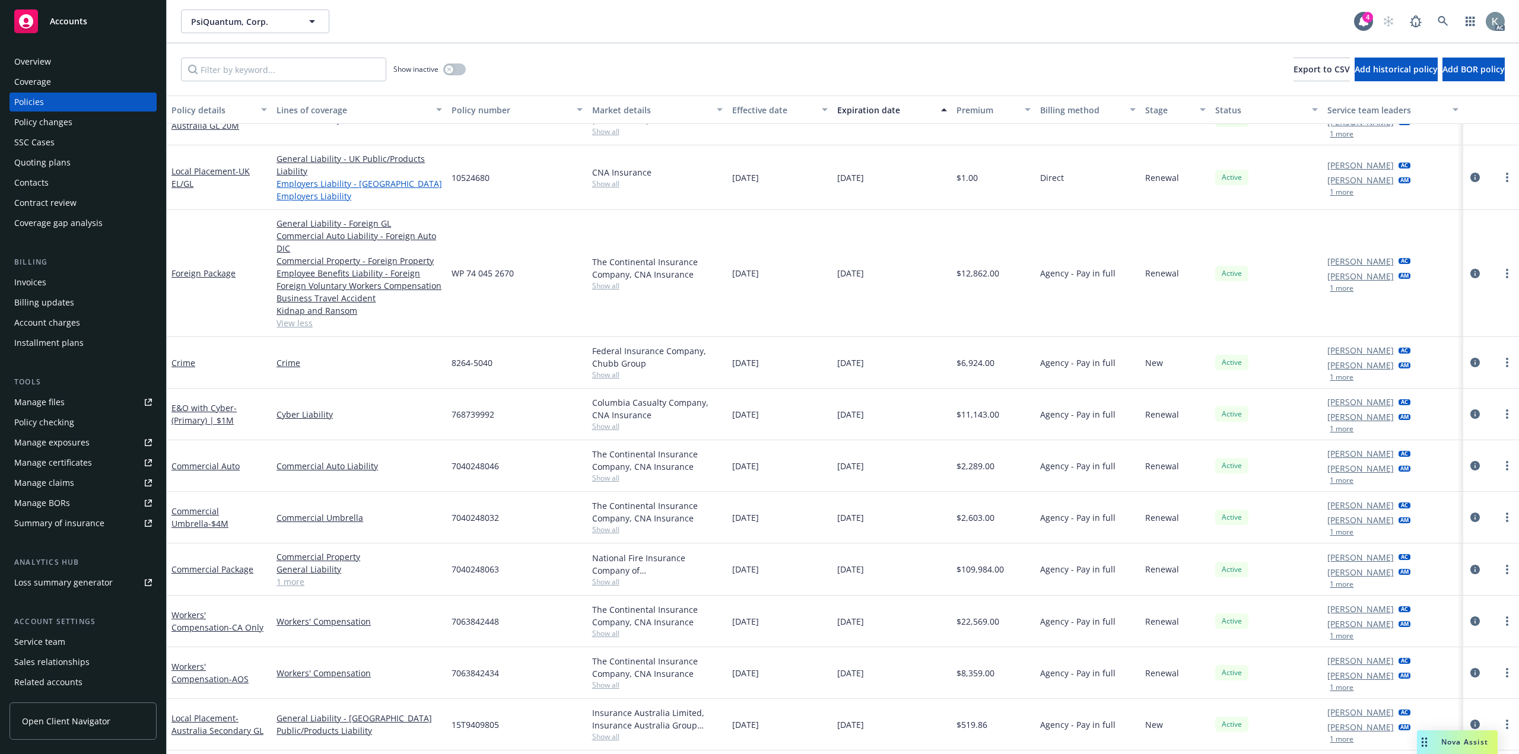
click at [434, 177] on link "Employers Liability - UK Employers Liability" at bounding box center [360, 189] width 166 height 25
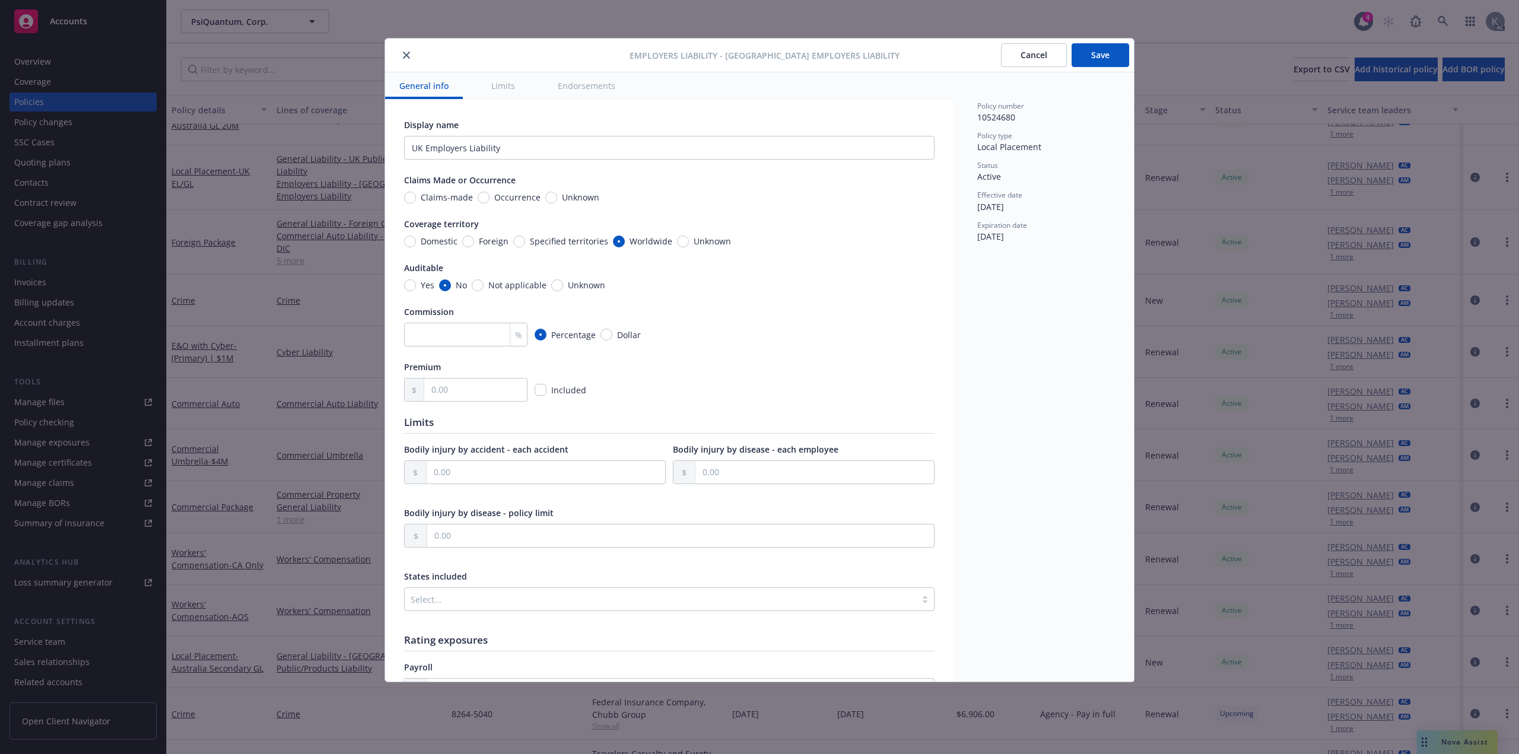
click at [403, 52] on icon "close" at bounding box center [406, 55] width 7 height 7
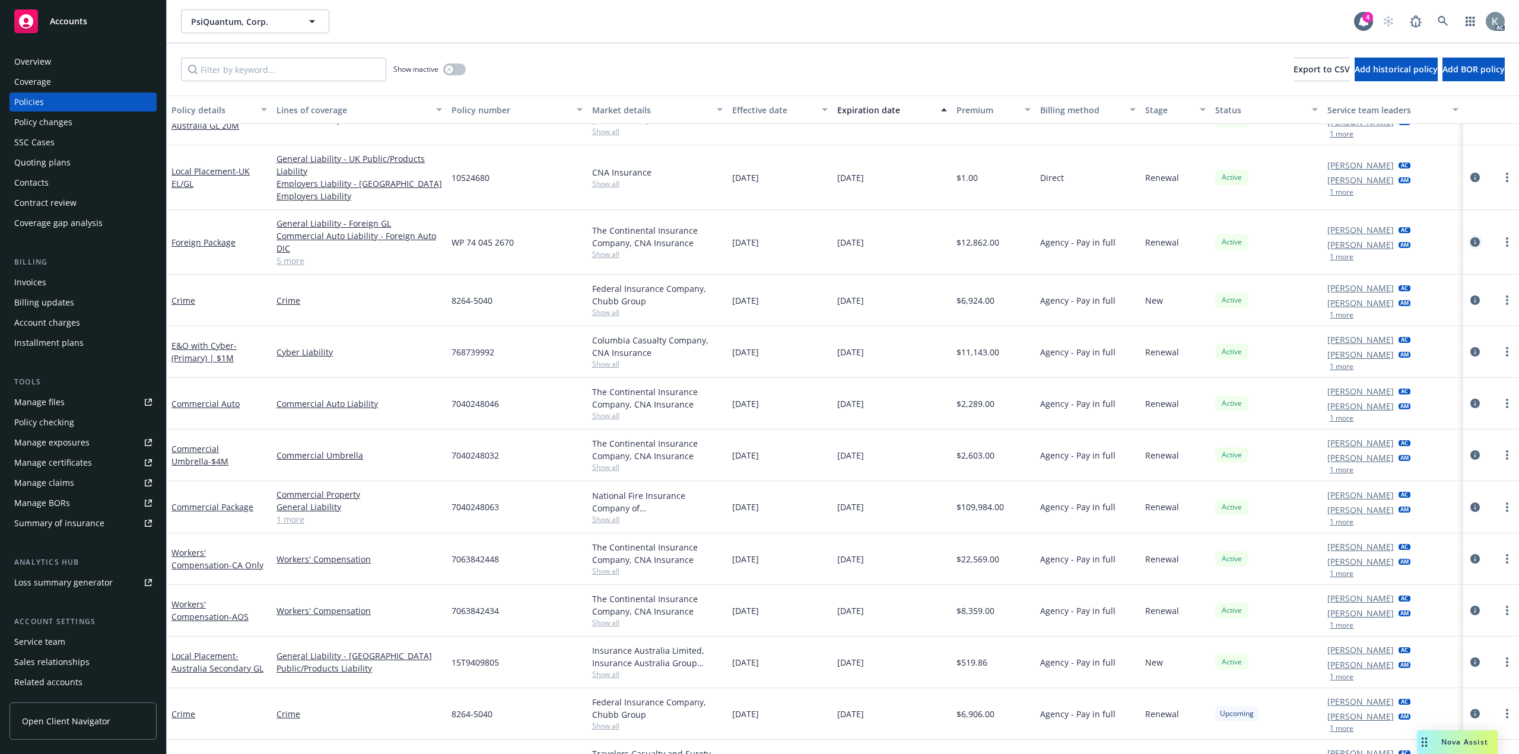
click at [1471, 237] on icon "circleInformation" at bounding box center [1475, 241] width 9 height 9
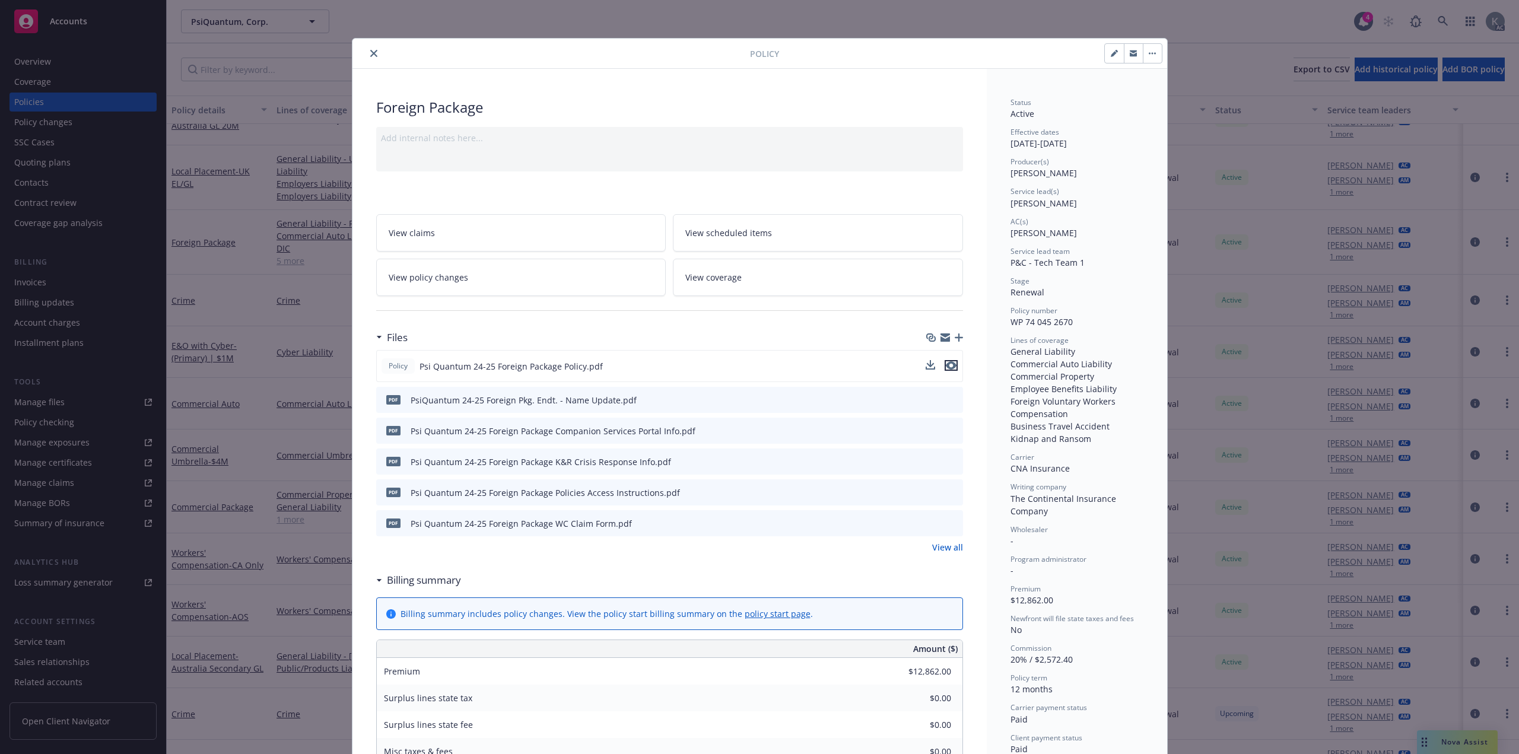
click at [948, 361] on icon "preview file" at bounding box center [951, 365] width 11 height 8
click at [370, 51] on icon "close" at bounding box center [373, 53] width 7 height 7
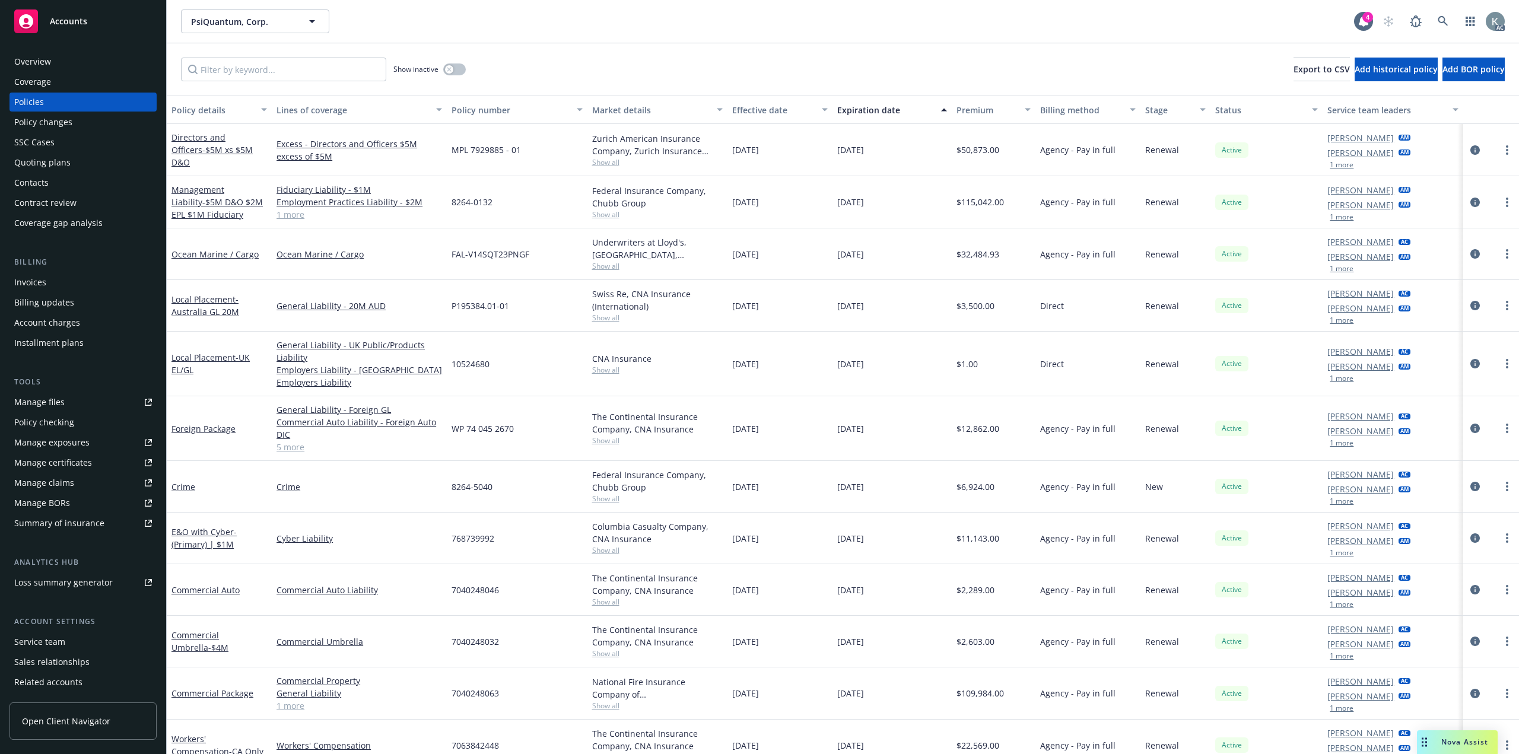
click at [302, 208] on link "1 more" at bounding box center [360, 214] width 166 height 12
click at [1471, 359] on icon "circleInformation" at bounding box center [1475, 363] width 9 height 9
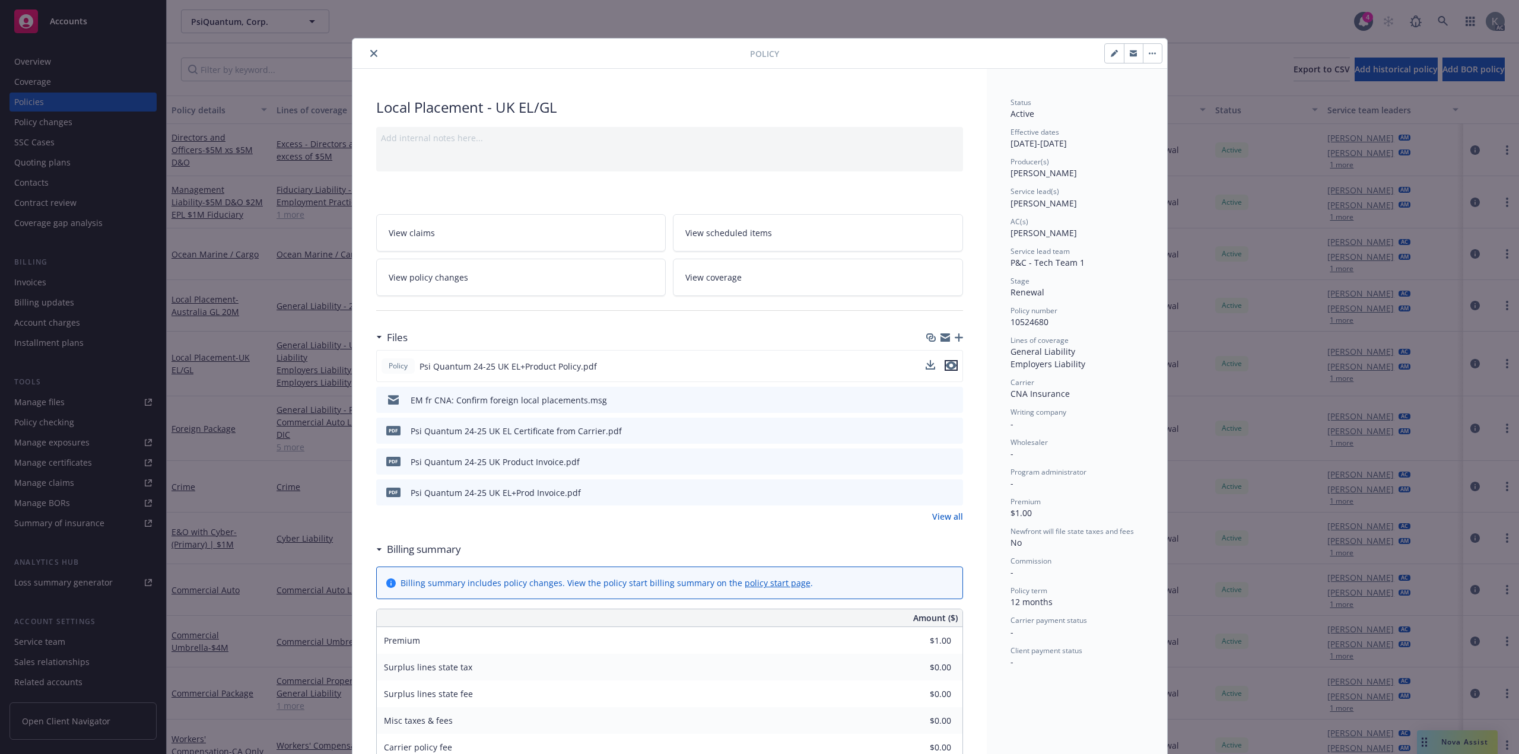
click at [951, 361] on icon "preview file" at bounding box center [951, 365] width 11 height 8
click at [370, 50] on icon "close" at bounding box center [373, 53] width 7 height 7
